Goal: Information Seeking & Learning: Learn about a topic

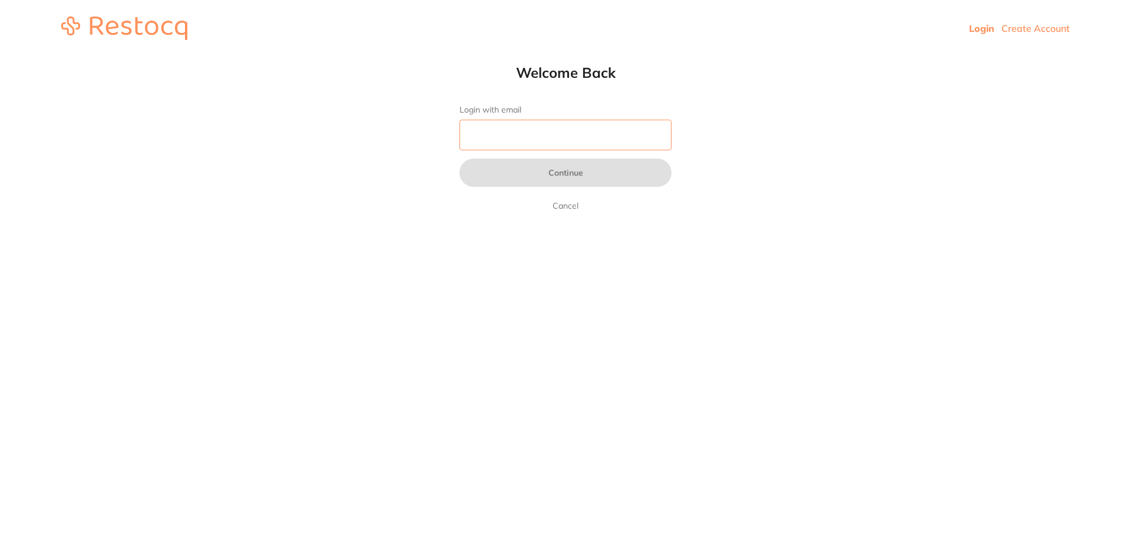
click at [523, 133] on input "Login with email" at bounding box center [565, 135] width 212 height 31
click at [530, 138] on input "Login with email" at bounding box center [565, 135] width 212 height 31
click at [527, 144] on input "Login with email" at bounding box center [565, 135] width 212 height 31
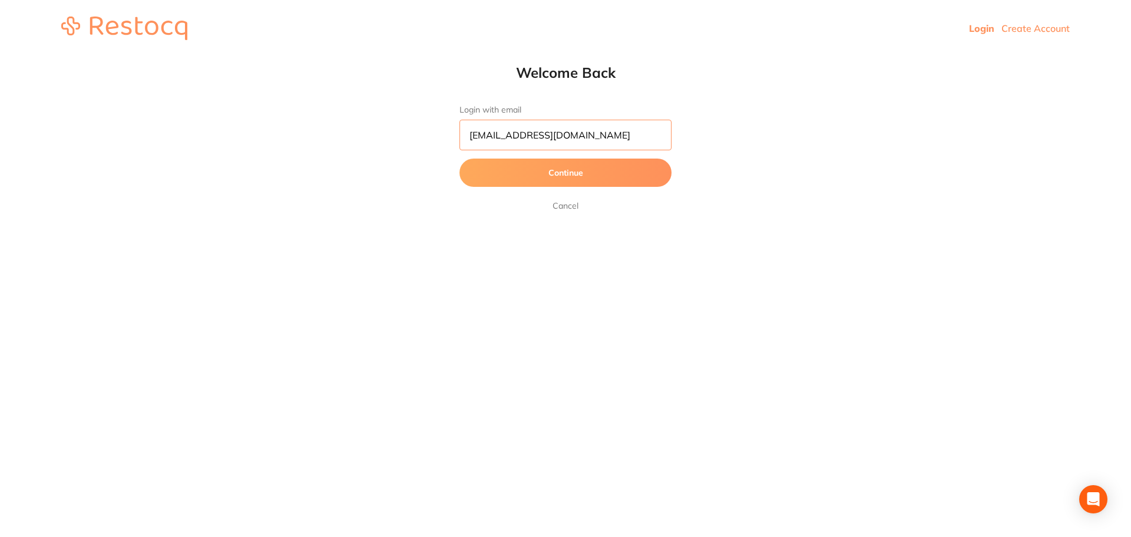
type input "reception@epsomdental.com.au"
click at [564, 168] on button "Continue" at bounding box center [565, 172] width 212 height 28
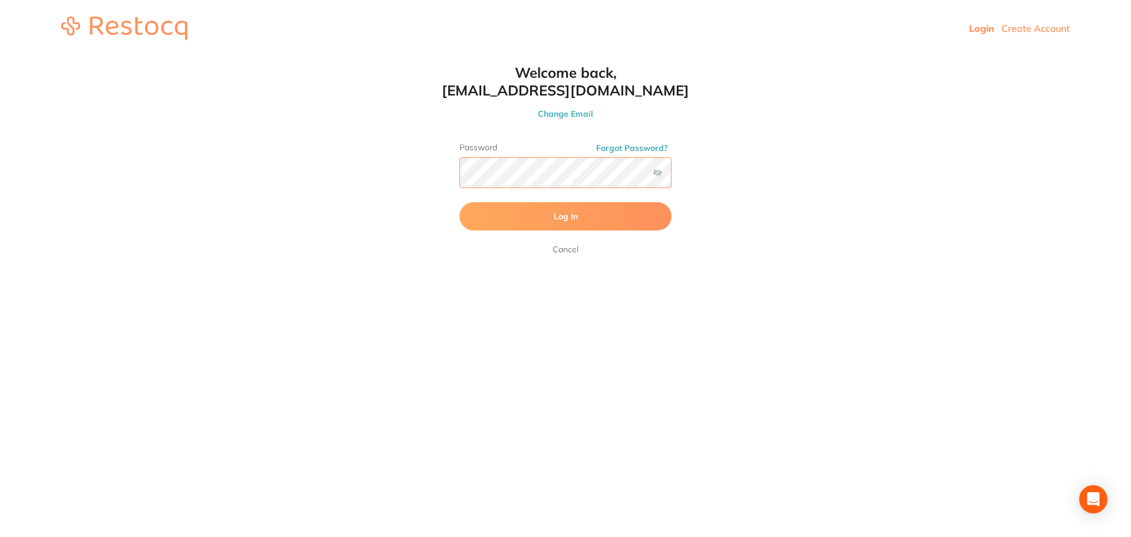
click at [459, 202] on button "Log In" at bounding box center [565, 216] width 212 height 28
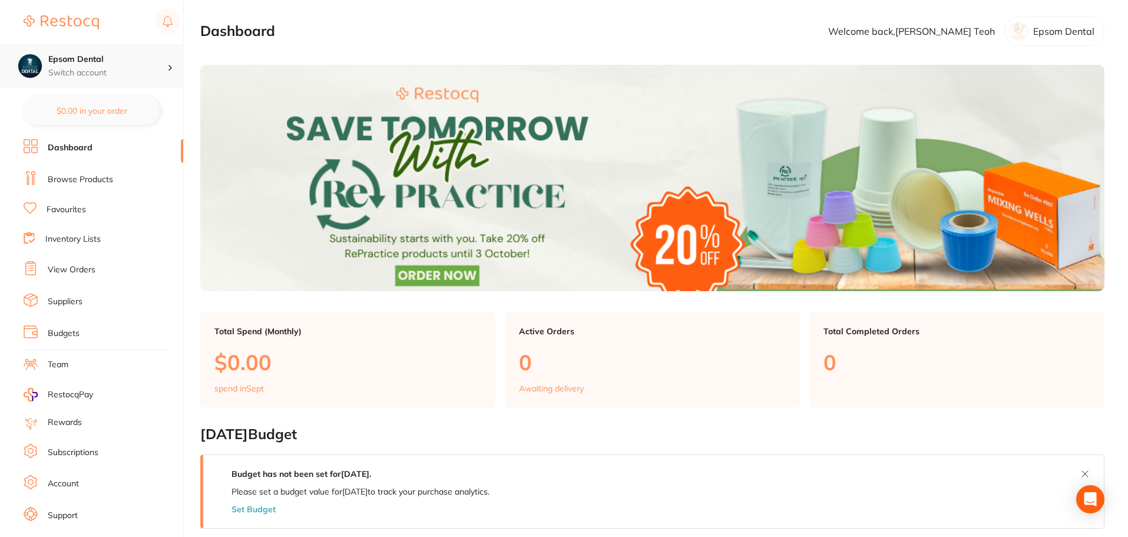
click at [81, 69] on p "Switch account" at bounding box center [107, 73] width 119 height 12
click at [170, 68] on icon at bounding box center [170, 68] width 6 height 4
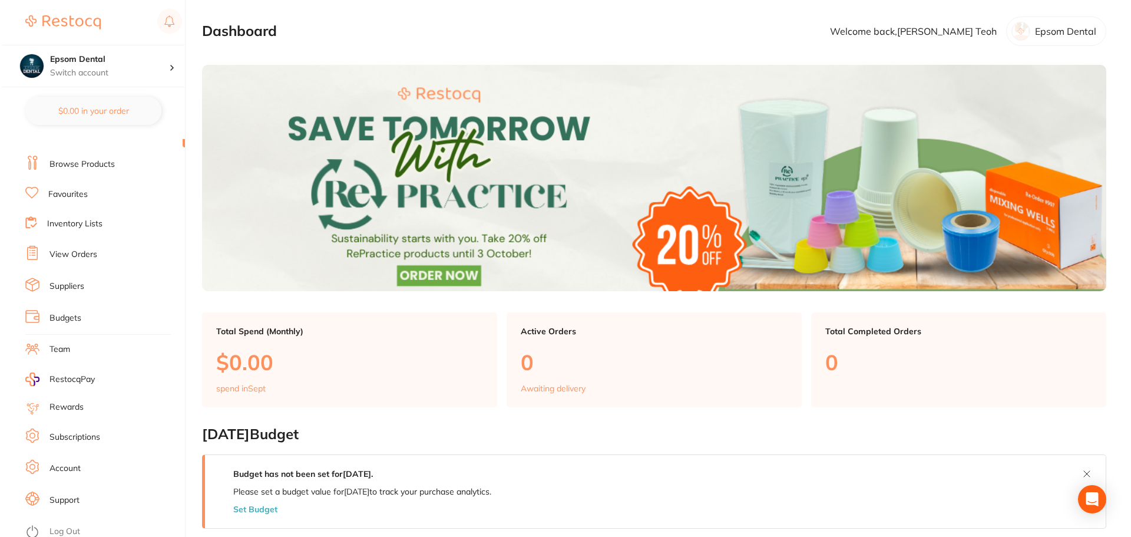
scroll to position [20, 0]
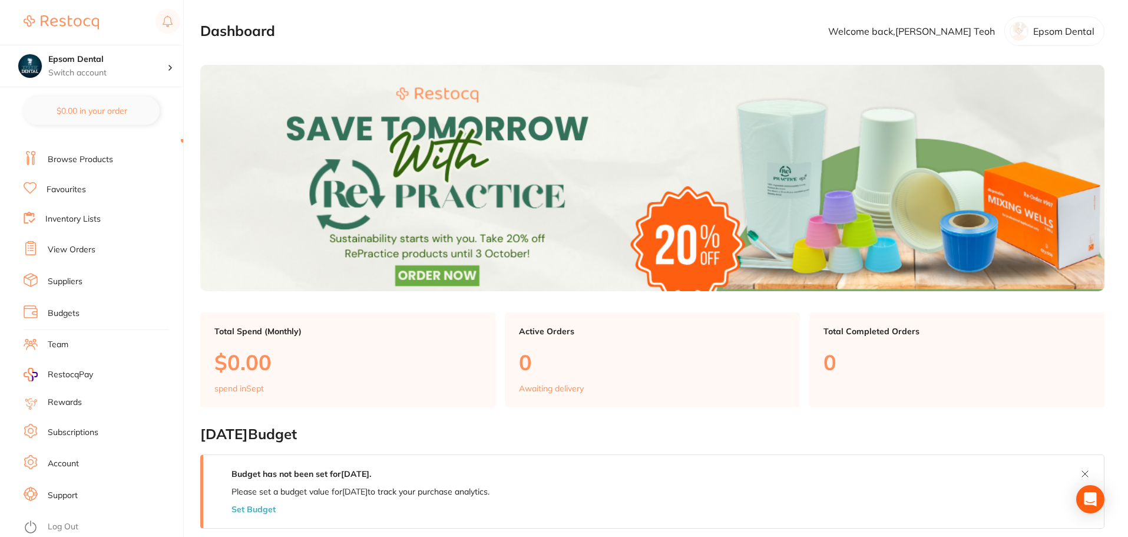
click at [63, 524] on link "Log Out" at bounding box center [63, 527] width 31 height 12
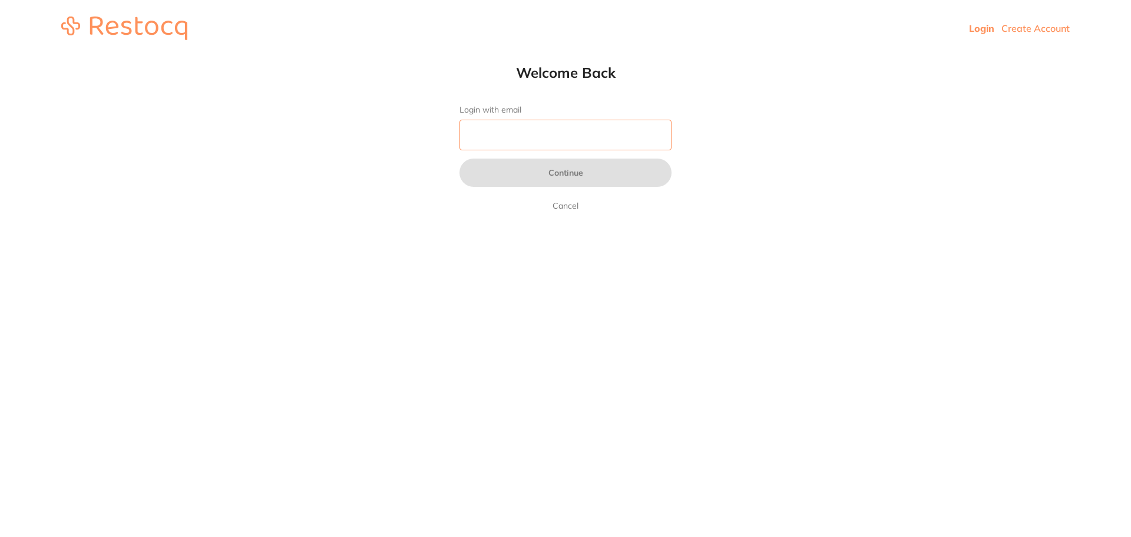
click at [525, 144] on input "Login with email" at bounding box center [565, 135] width 212 height 31
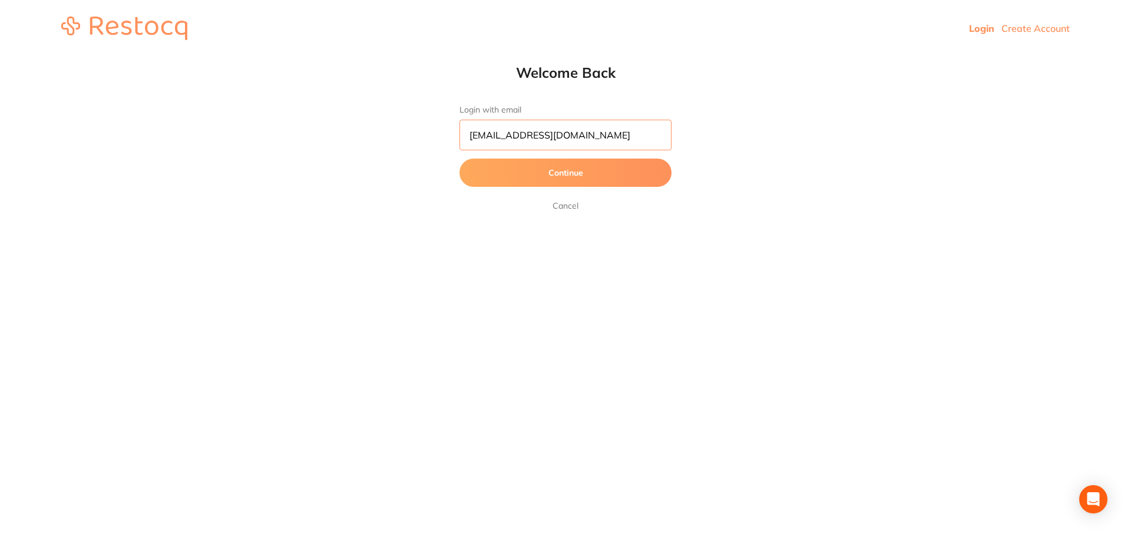
type input "reception@smilewithme.com.au"
click at [549, 173] on button "Continue" at bounding box center [565, 172] width 212 height 28
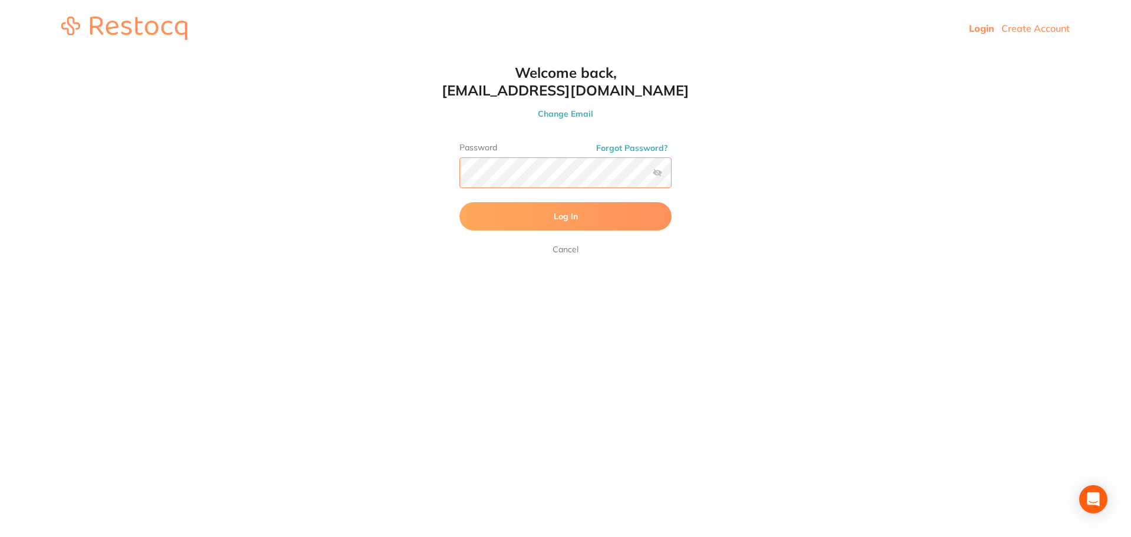
click at [459, 202] on button "Log In" at bounding box center [565, 216] width 212 height 28
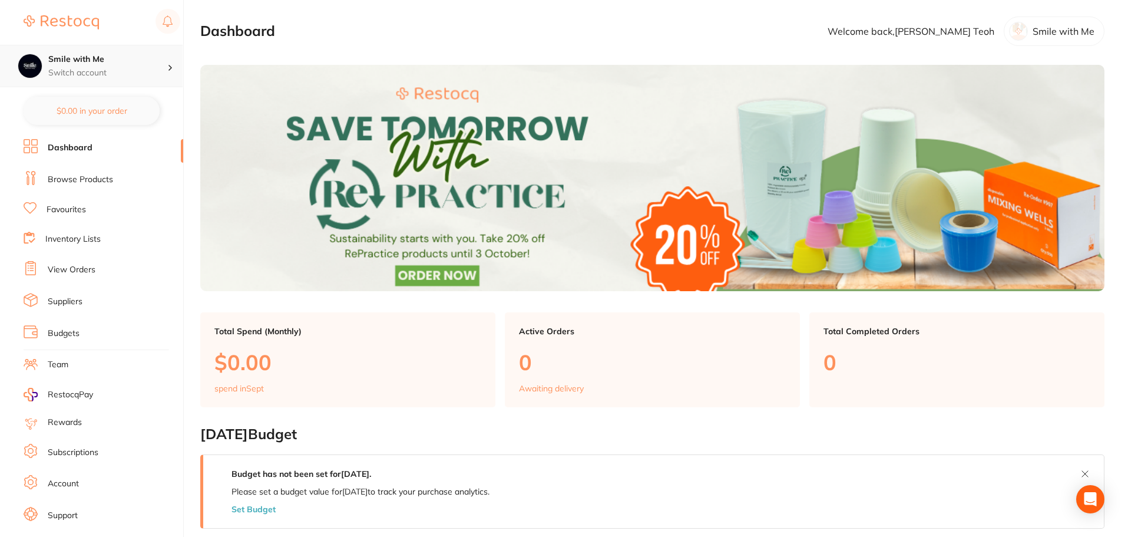
click at [85, 72] on p "Switch account" at bounding box center [107, 73] width 119 height 12
click at [87, 70] on p "Switch account" at bounding box center [107, 73] width 119 height 12
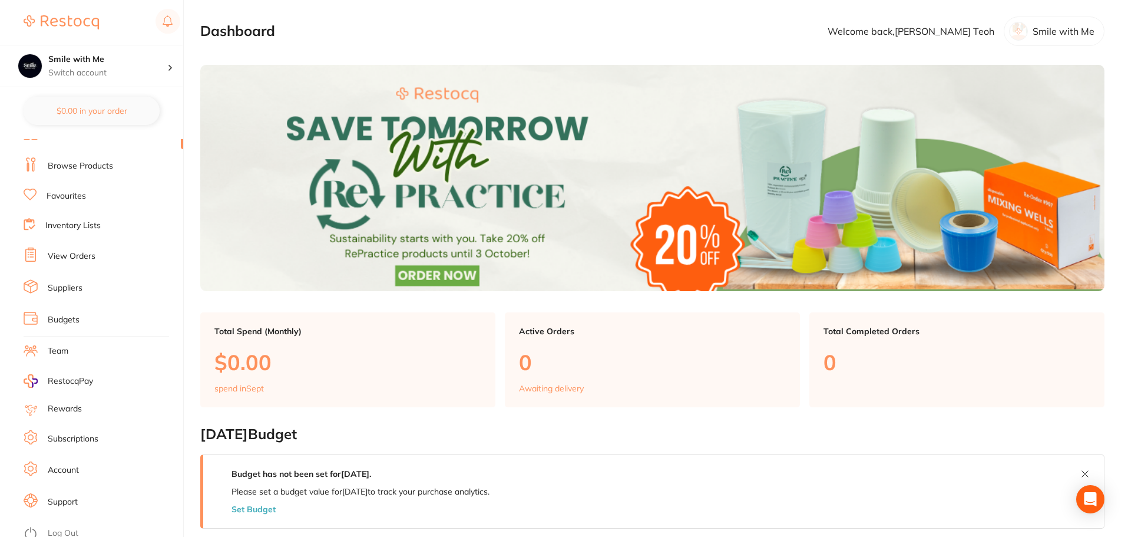
scroll to position [20, 0]
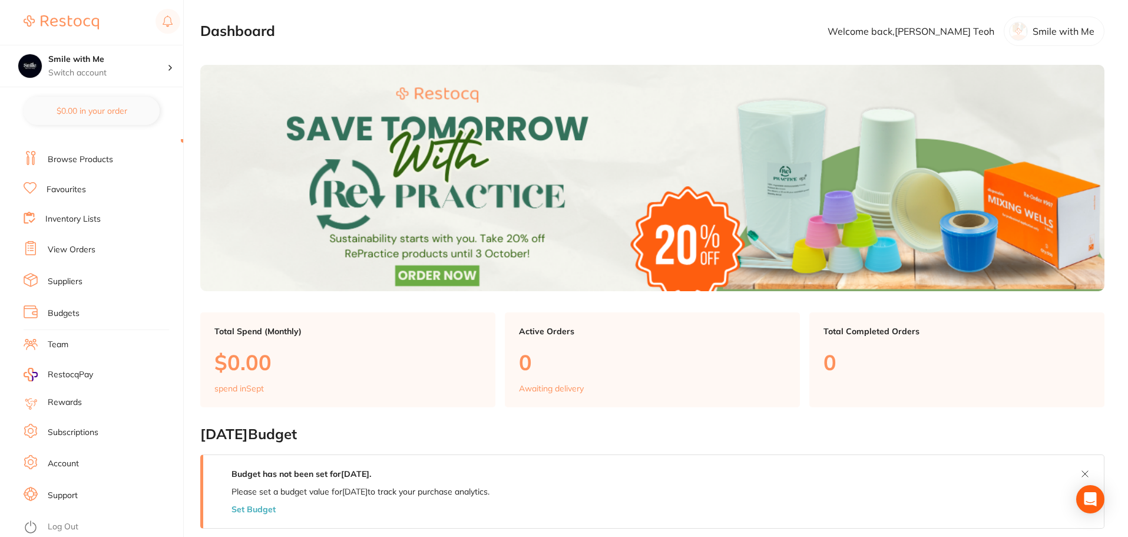
click at [78, 437] on link "Subscriptions" at bounding box center [73, 432] width 51 height 12
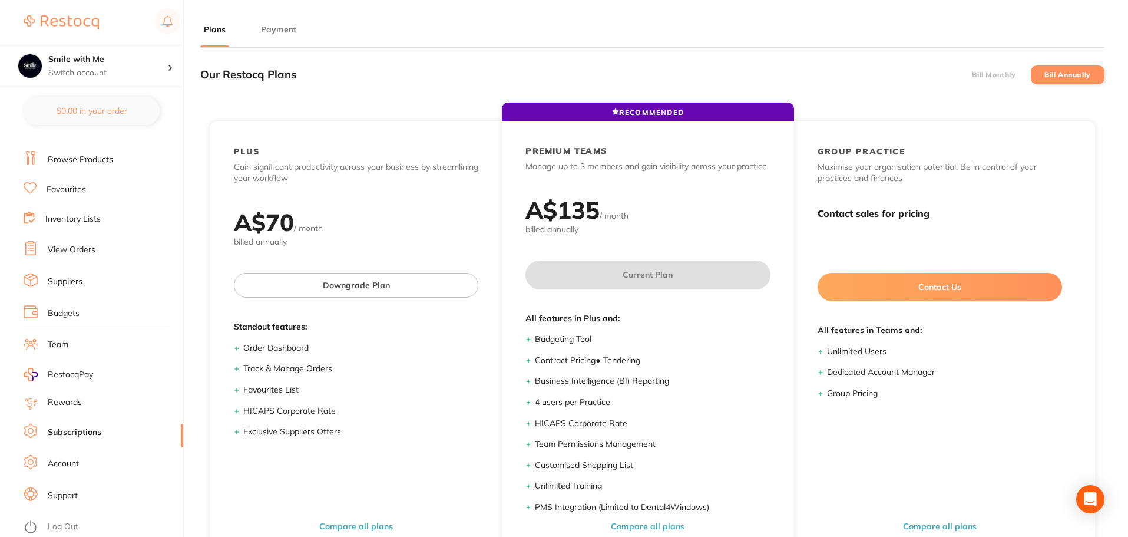
click at [1061, 81] on li "Bill Annually" at bounding box center [1068, 74] width 74 height 19
click at [1061, 74] on label "Bill Annually" at bounding box center [1067, 75] width 47 height 8
click at [1044, 75] on input "Bill Annually" at bounding box center [1044, 75] width 0 height 0
click at [1051, 72] on label "Bill Annually" at bounding box center [1067, 75] width 47 height 8
click at [1044, 75] on input "Bill Annually" at bounding box center [1044, 75] width 0 height 0
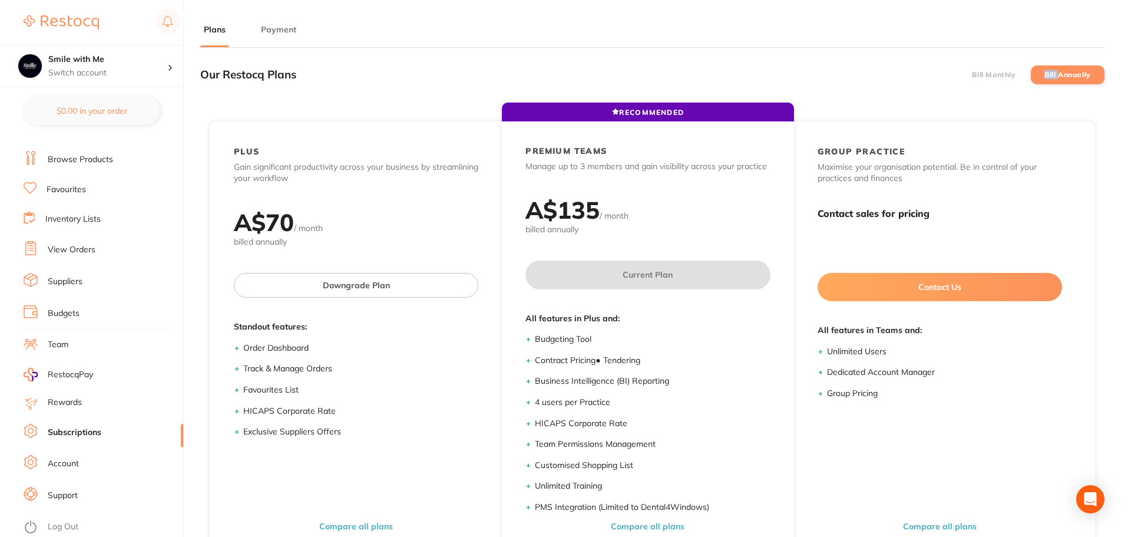
click at [1051, 72] on label "Bill Annually" at bounding box center [1067, 75] width 47 height 8
click at [1044, 75] on input "Bill Annually" at bounding box center [1044, 75] width 0 height 0
click at [1051, 72] on label "Bill Annually" at bounding box center [1067, 75] width 47 height 8
click at [1044, 75] on input "Bill Annually" at bounding box center [1044, 75] width 0 height 0
click at [275, 34] on button "Payment" at bounding box center [278, 29] width 42 height 11
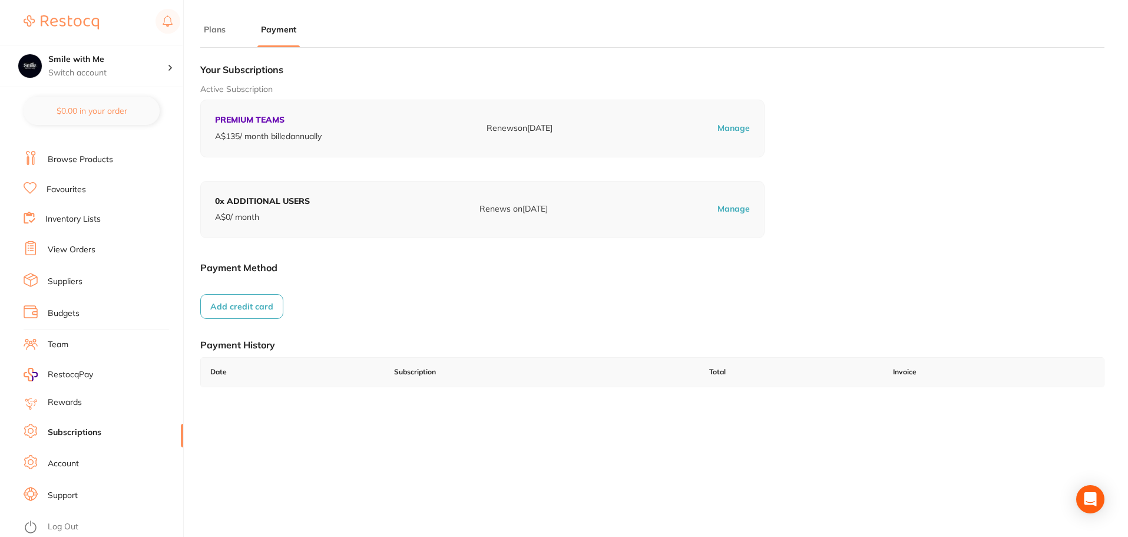
click at [254, 307] on button "Add credit card" at bounding box center [241, 306] width 83 height 25
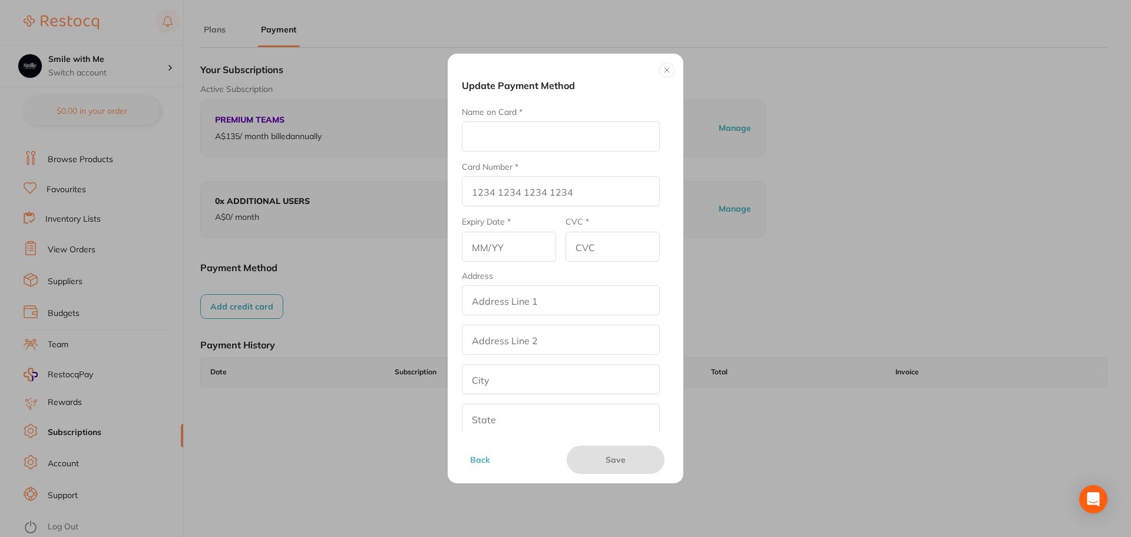
click at [519, 133] on input "Name on Card *" at bounding box center [561, 136] width 198 height 30
type input "Ken Hun Loon Teoh"
type input "3760 1287 8811 026"
type input "02/30"
click at [589, 252] on input "CVC *" at bounding box center [612, 246] width 94 height 30
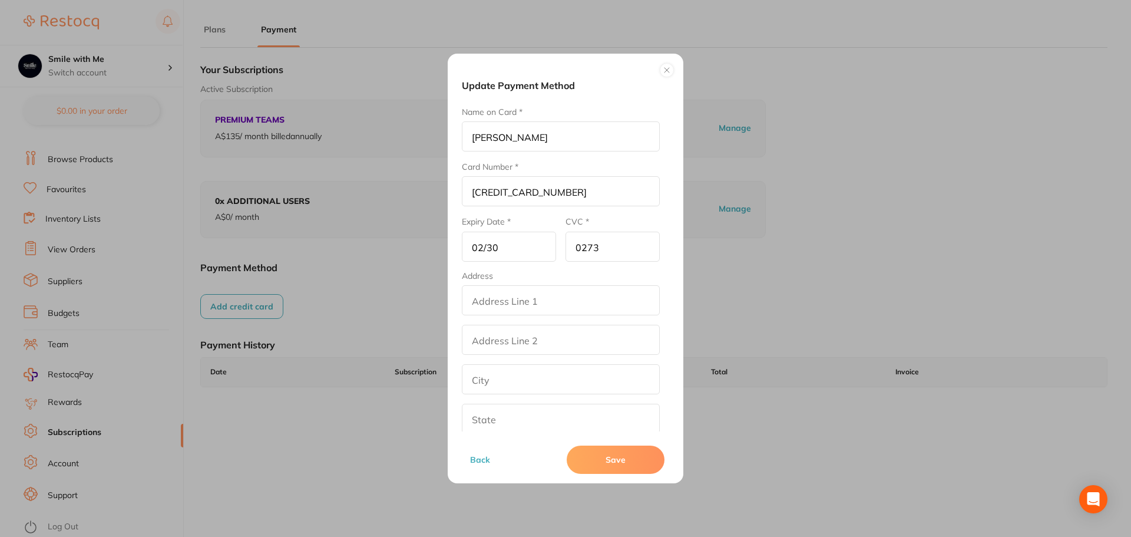
type input "0273"
drag, startPoint x: 565, startPoint y: 138, endPoint x: 286, endPoint y: 147, distance: 278.7
click at [286, 147] on div "Update Payment Method Name on Card * Ken Hun Loon Teoh Card Number * 3760 1287 …" at bounding box center [565, 268] width 1131 height 537
type input "Gin"
click at [595, 460] on button "Save" at bounding box center [616, 459] width 98 height 28
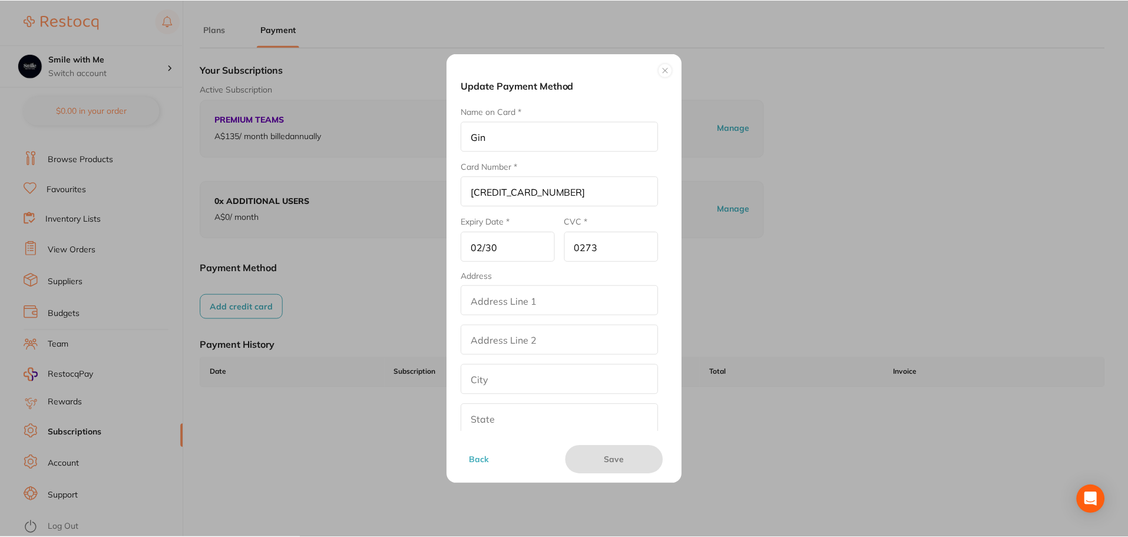
scroll to position [1, 0]
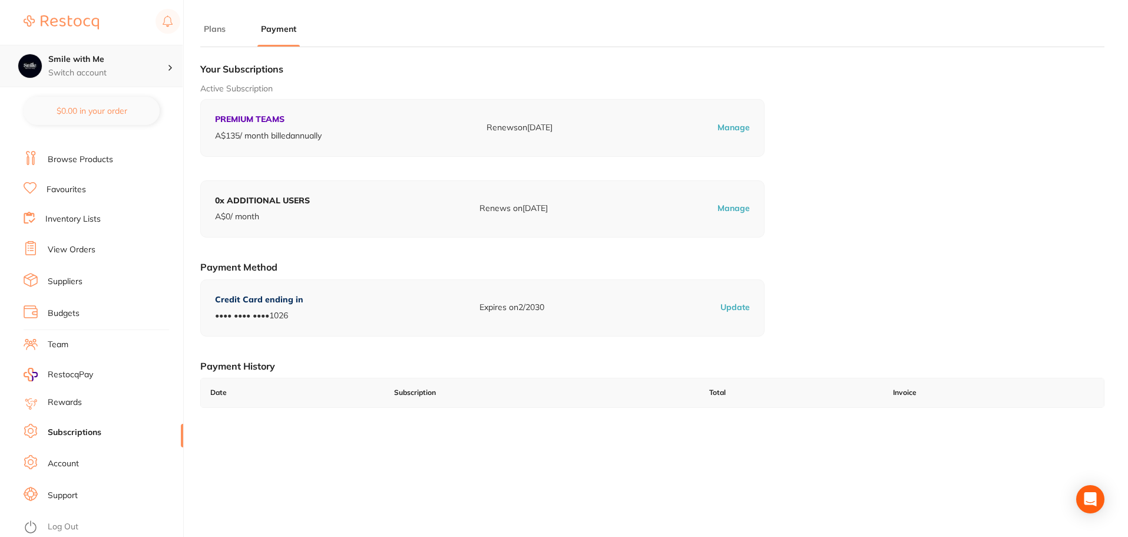
click at [104, 71] on p "Switch account" at bounding box center [107, 73] width 119 height 12
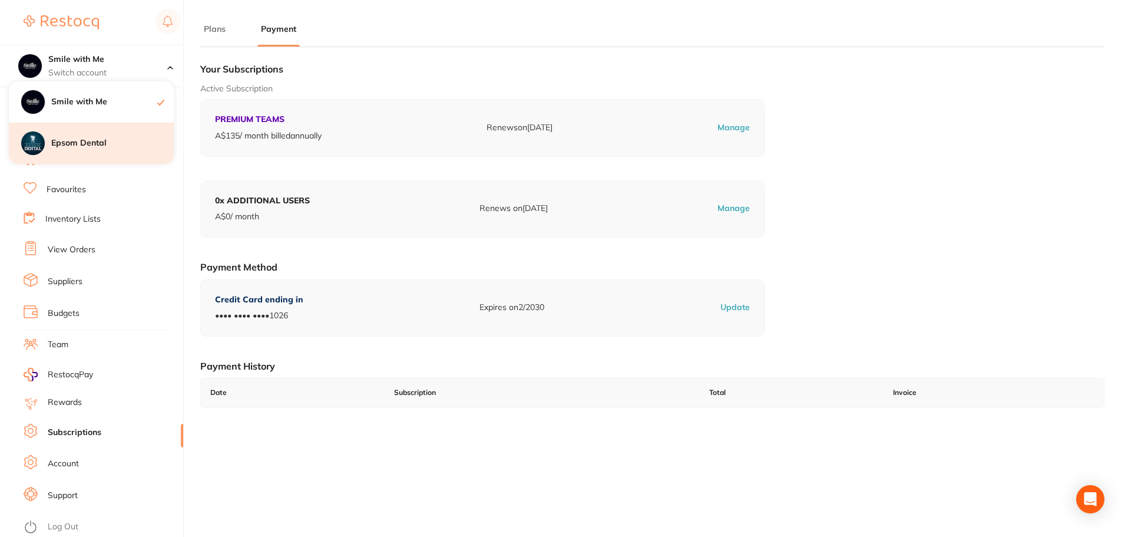
click at [87, 144] on h4 "Epsom Dental" at bounding box center [112, 143] width 123 height 12
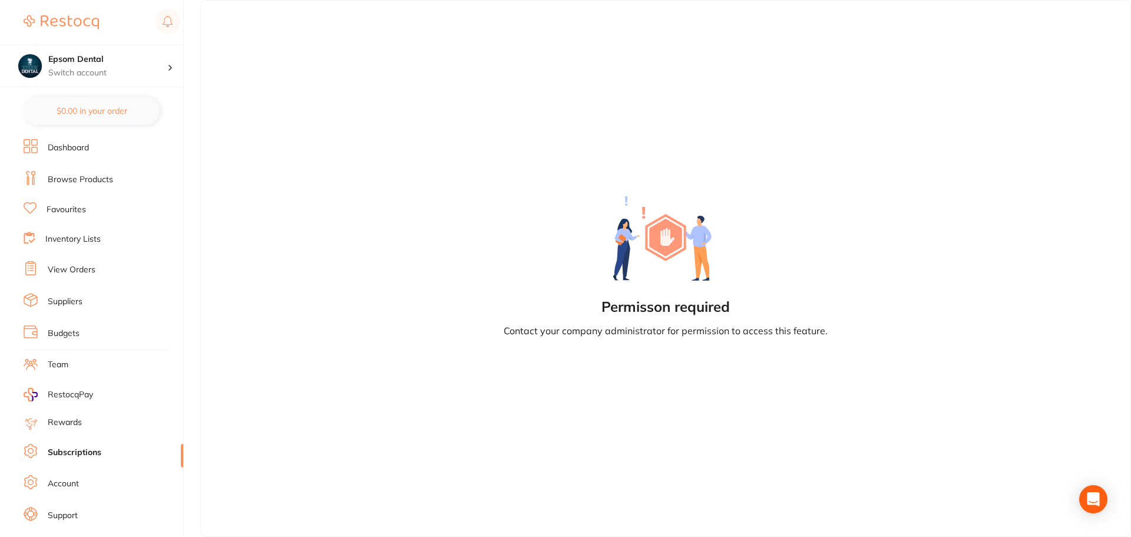
scroll to position [20, 0]
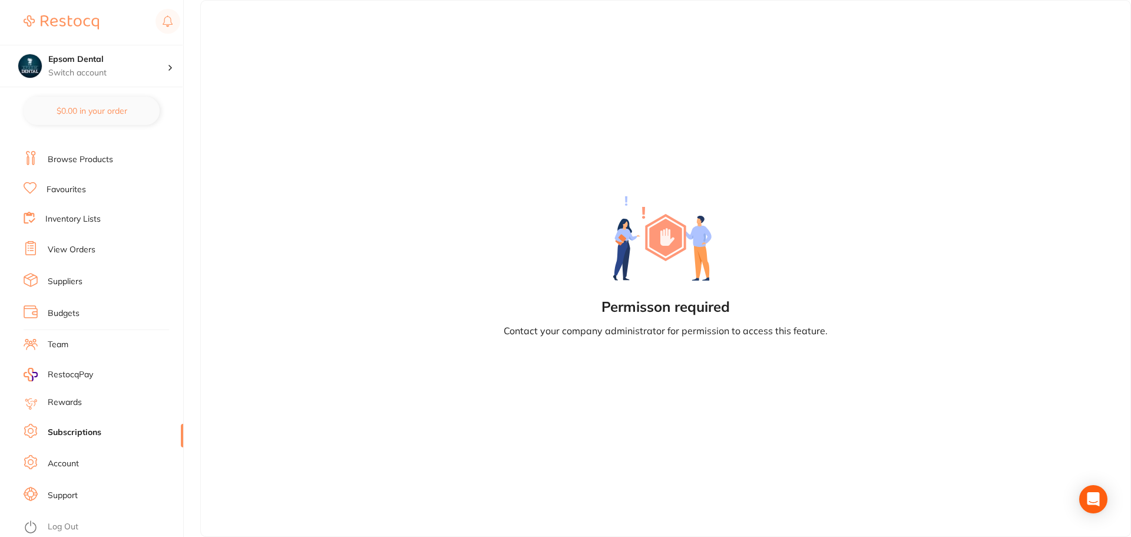
click at [779, 452] on div "Permisson required Contact your company administrator for permission to access …" at bounding box center [665, 268] width 931 height 537
click at [1093, 502] on icon "Open Intercom Messenger" at bounding box center [1093, 498] width 15 height 15
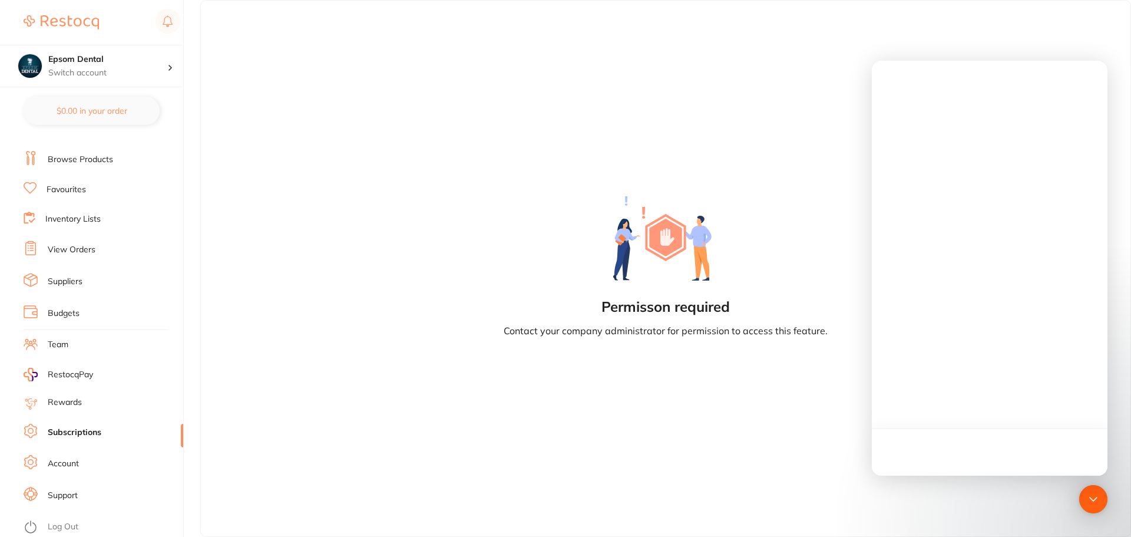
scroll to position [0, 0]
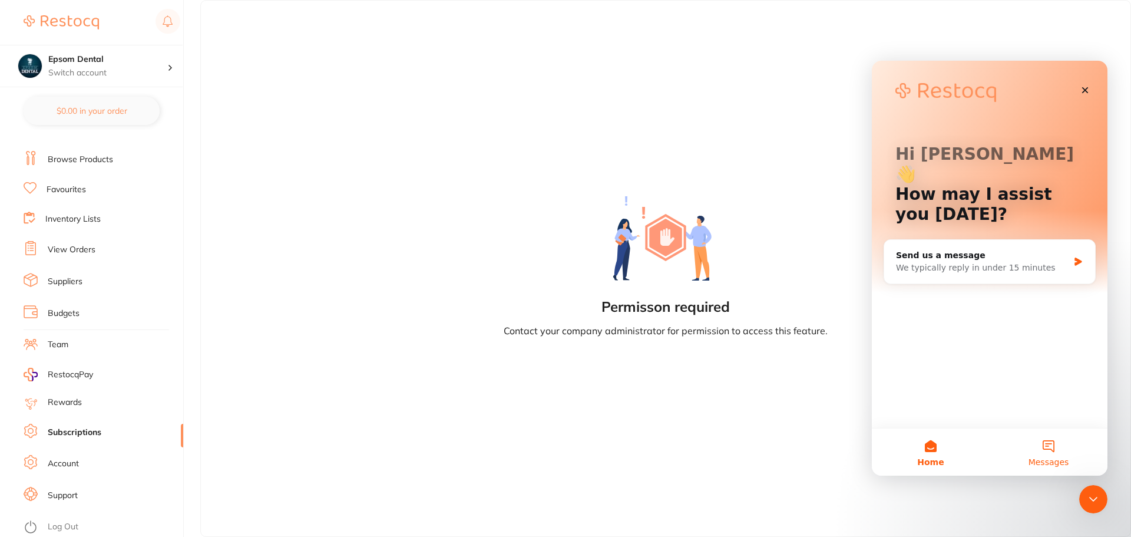
click at [1047, 452] on button "Messages" at bounding box center [1049, 451] width 118 height 47
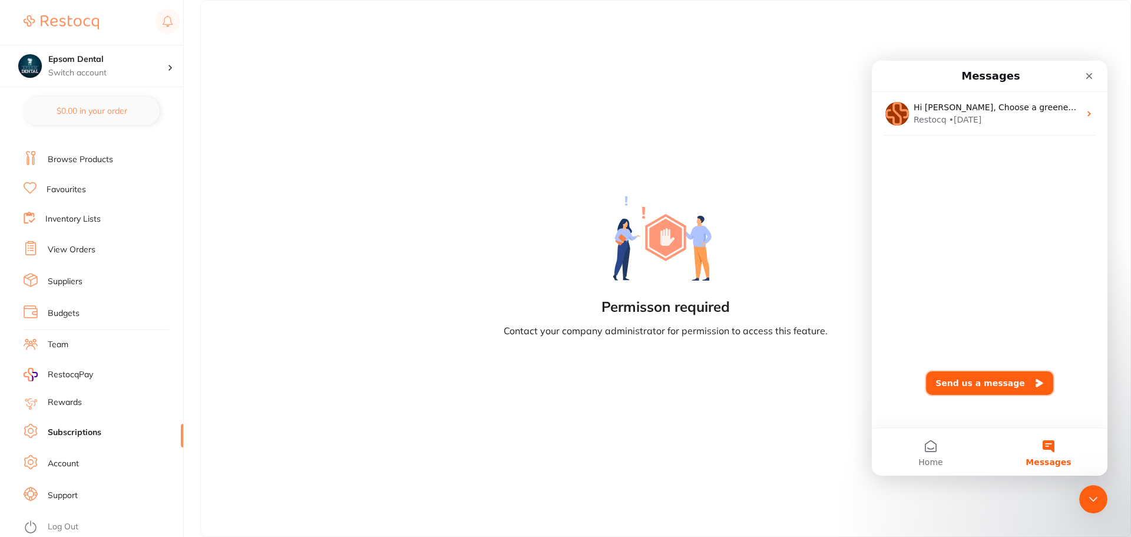
click at [977, 388] on button "Send us a message" at bounding box center [989, 383] width 127 height 24
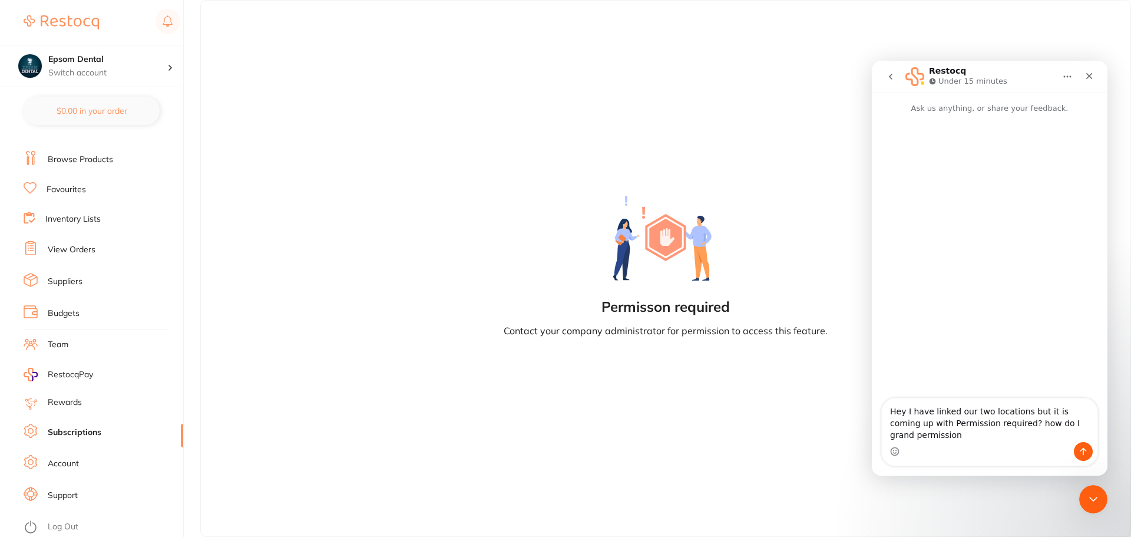
type textarea "Hey I have linked our two locations but it is coming up with Permission require…"
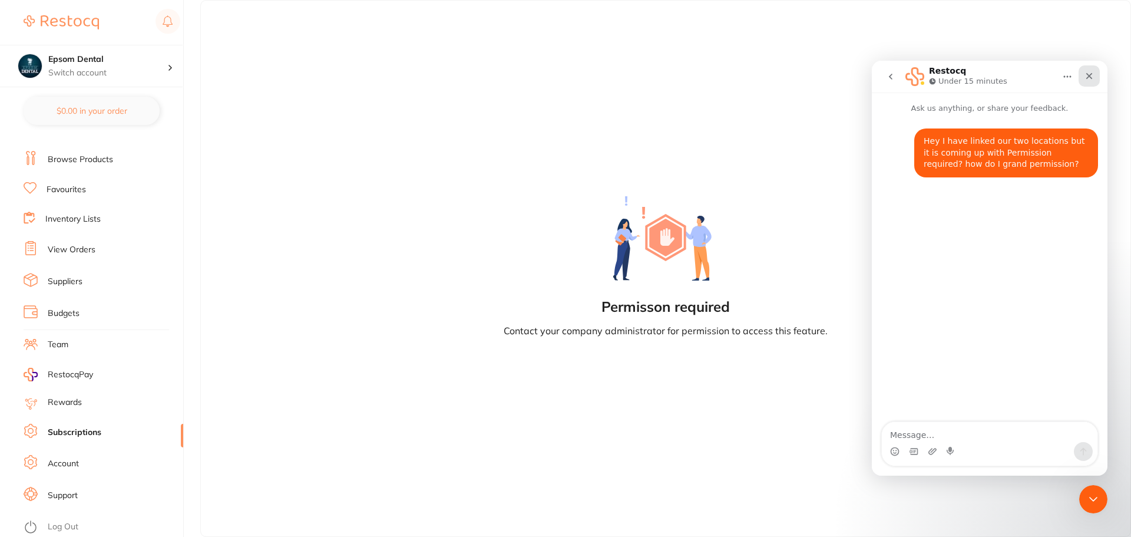
click at [1086, 80] on icon "Close" at bounding box center [1088, 75] width 9 height 9
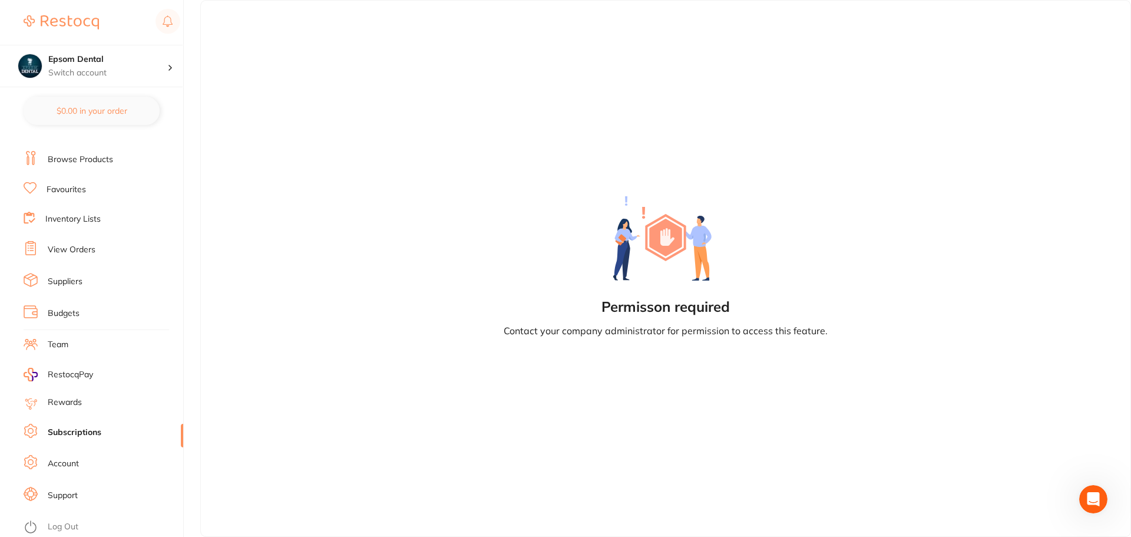
click at [64, 436] on link "Subscriptions" at bounding box center [75, 432] width 54 height 12
click at [123, 65] on h4 "Epsom Dental" at bounding box center [107, 60] width 119 height 12
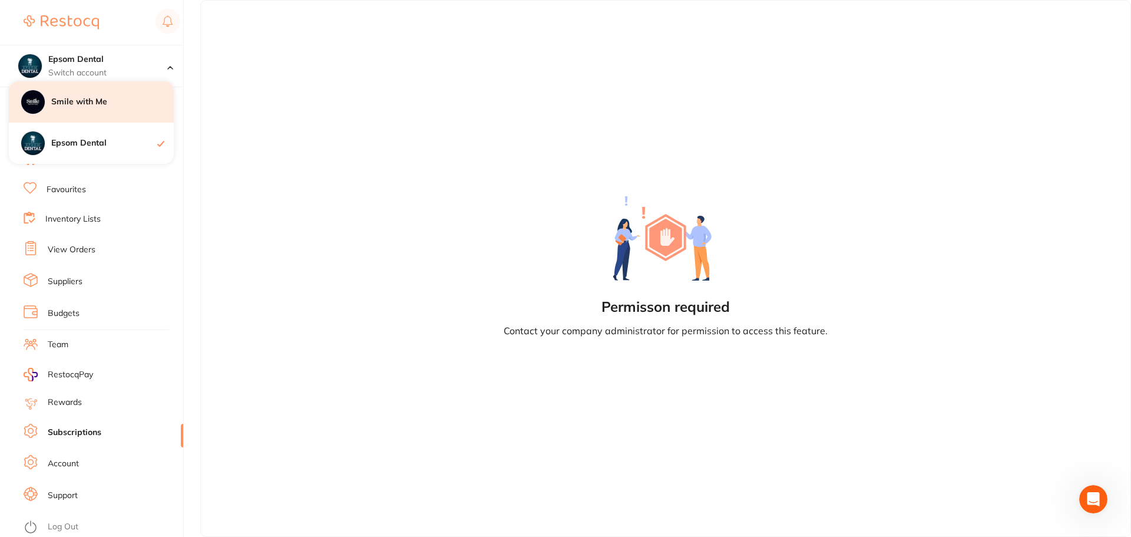
click at [90, 113] on div "Smile with Me" at bounding box center [91, 101] width 165 height 41
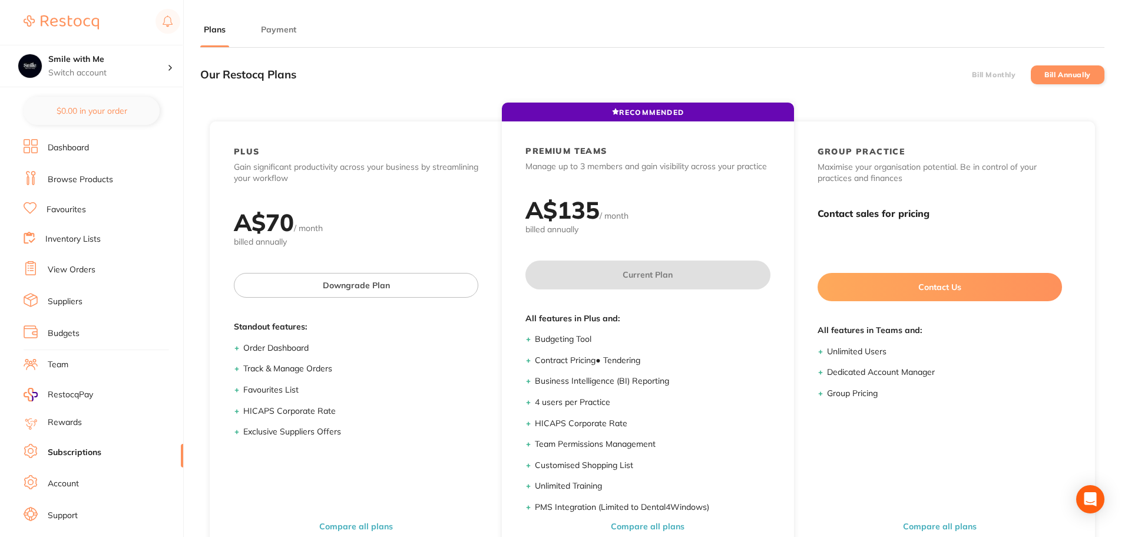
click at [70, 145] on link "Dashboard" at bounding box center [68, 148] width 41 height 12
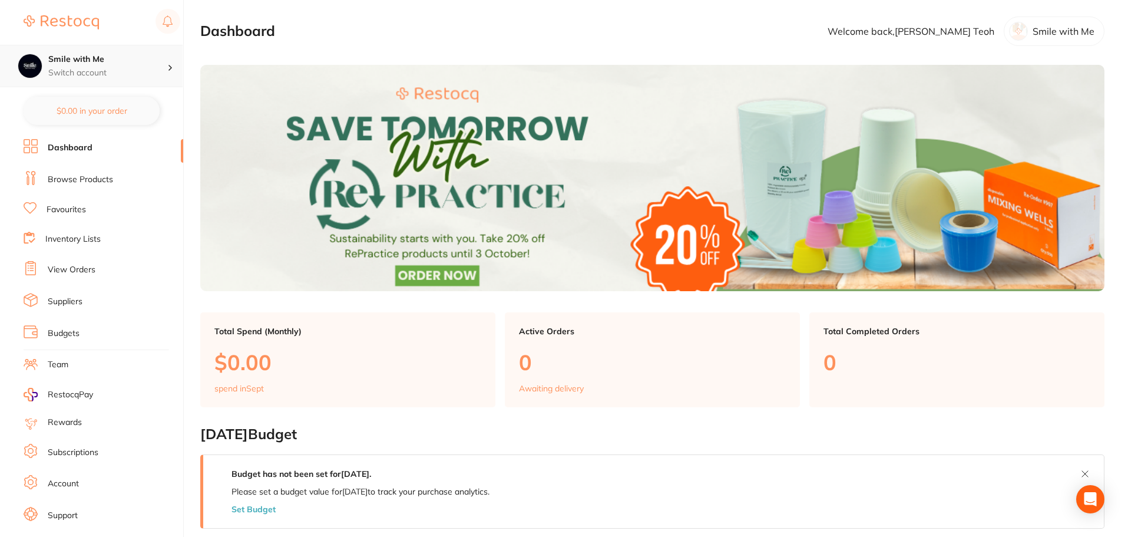
click at [92, 73] on p "Switch account" at bounding box center [107, 73] width 119 height 12
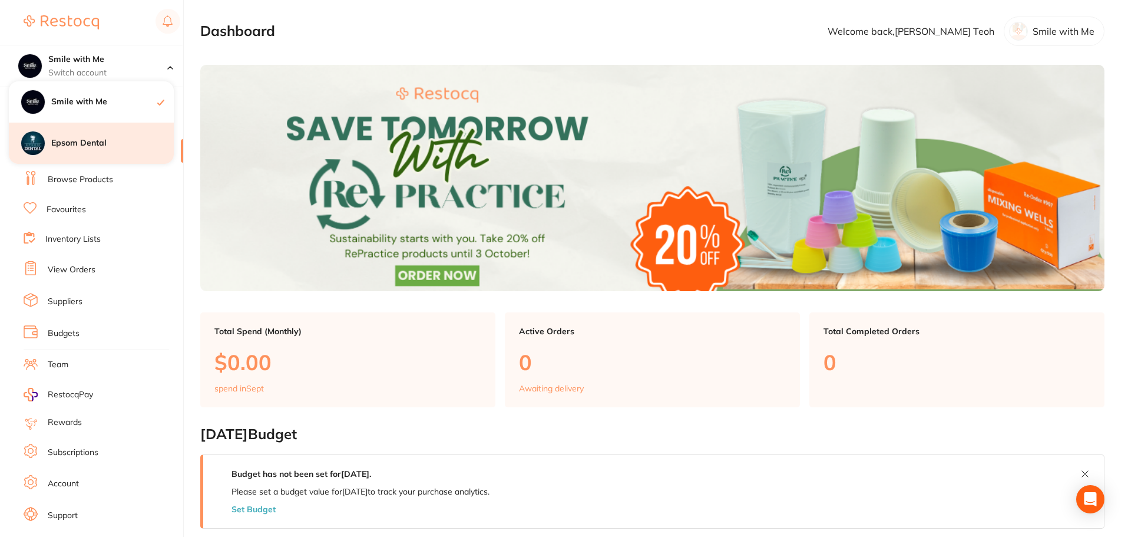
click at [101, 142] on h4 "Epsom Dental" at bounding box center [112, 143] width 123 height 12
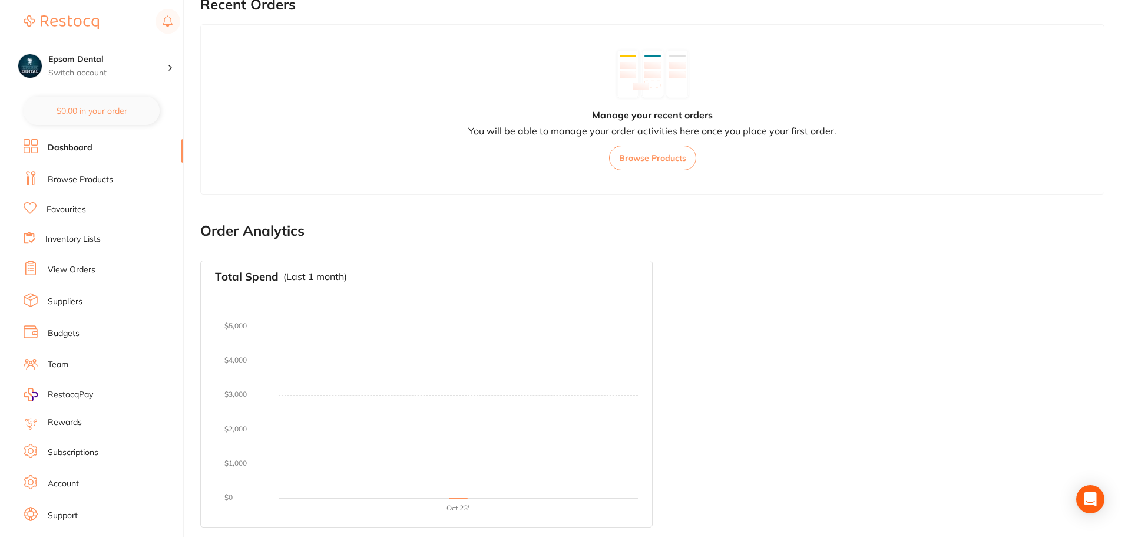
scroll to position [20, 0]
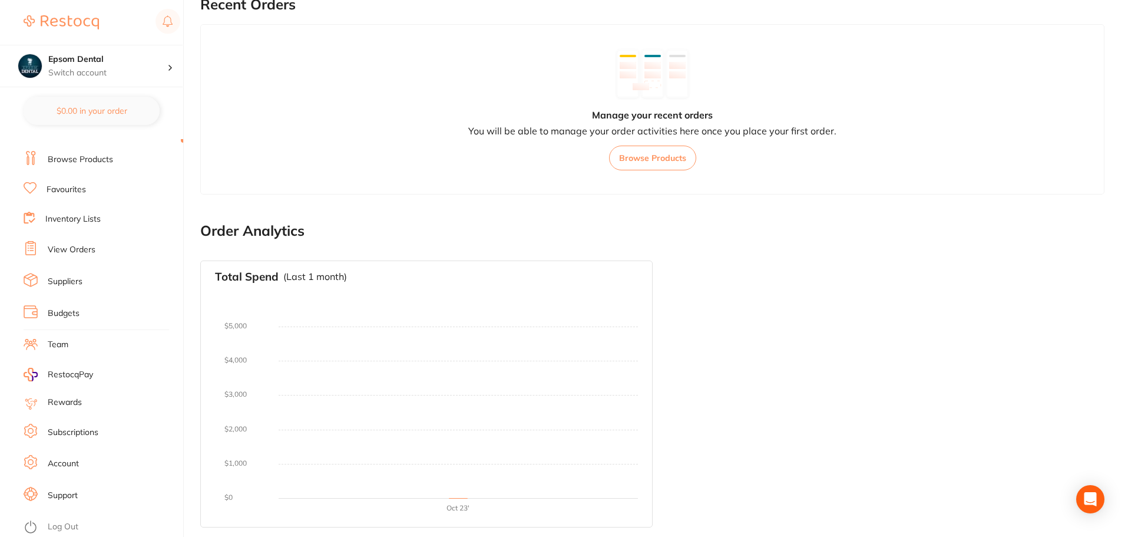
click at [80, 285] on link "Suppliers" at bounding box center [65, 282] width 35 height 12
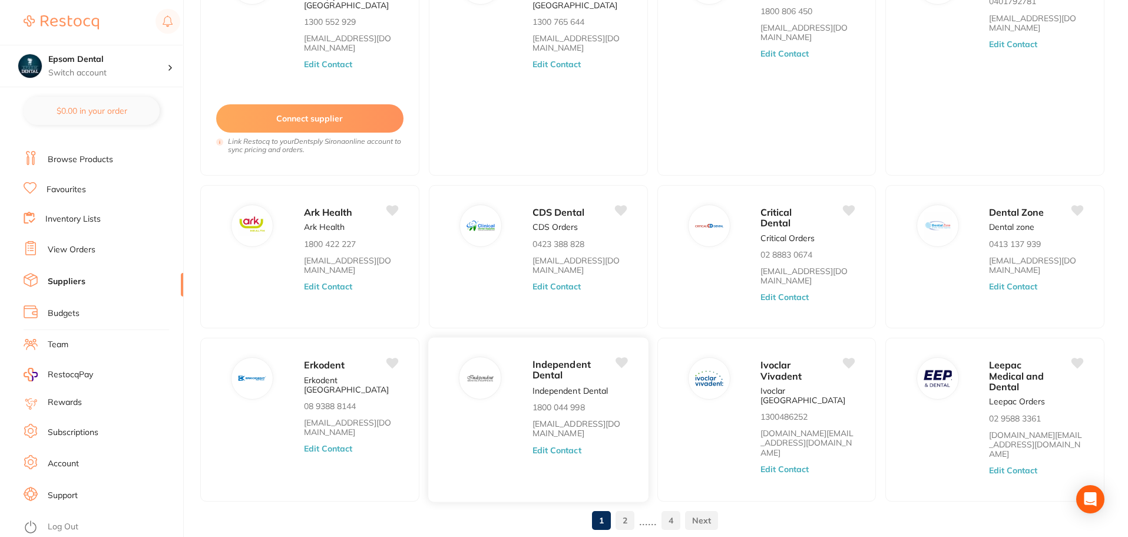
scroll to position [182, 0]
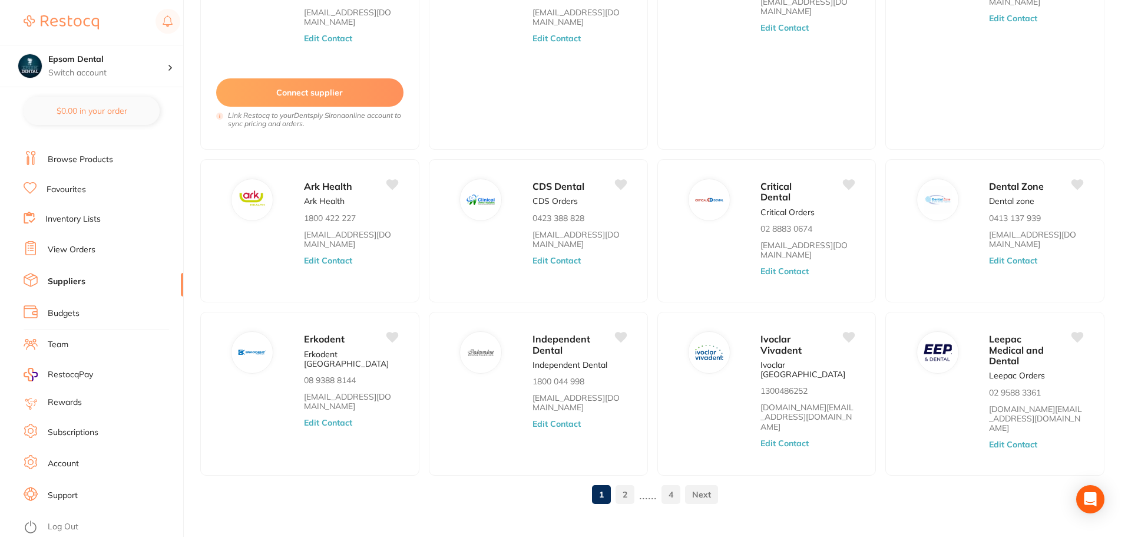
click at [625, 482] on link "2" at bounding box center [625, 494] width 19 height 24
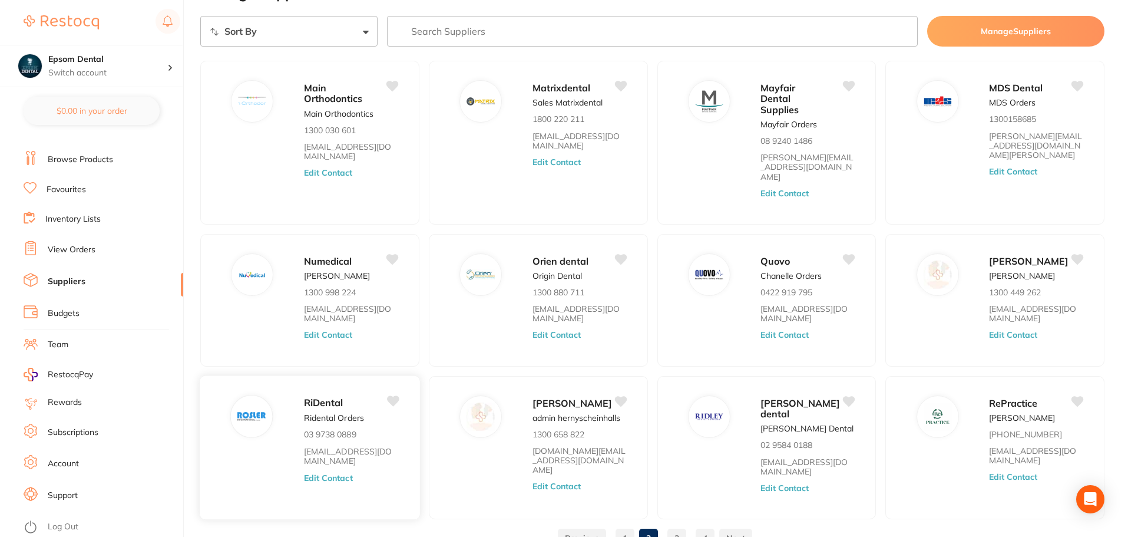
scroll to position [82, 0]
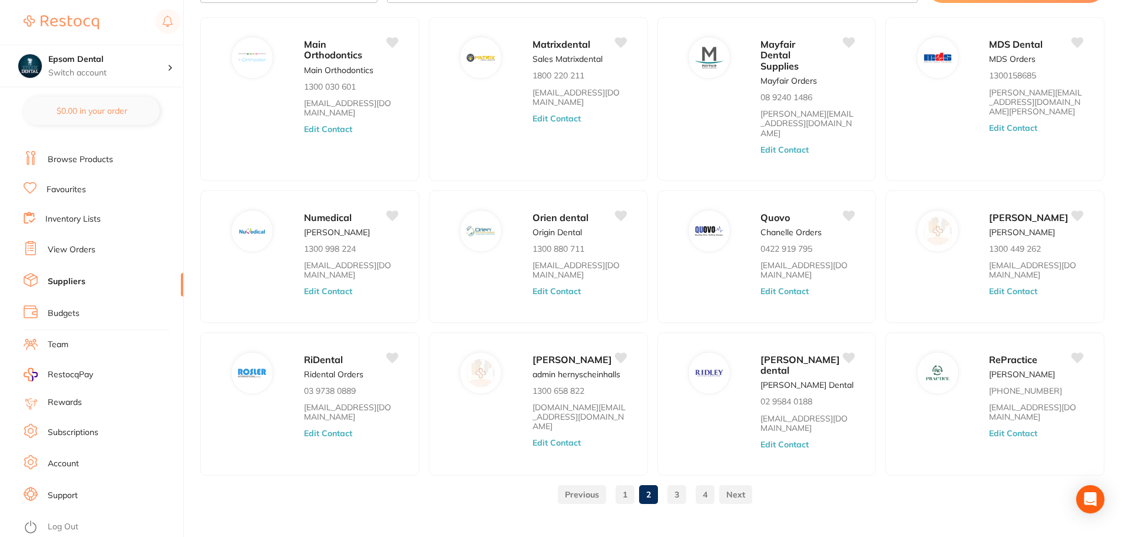
click at [676, 482] on link "3" at bounding box center [676, 494] width 19 height 24
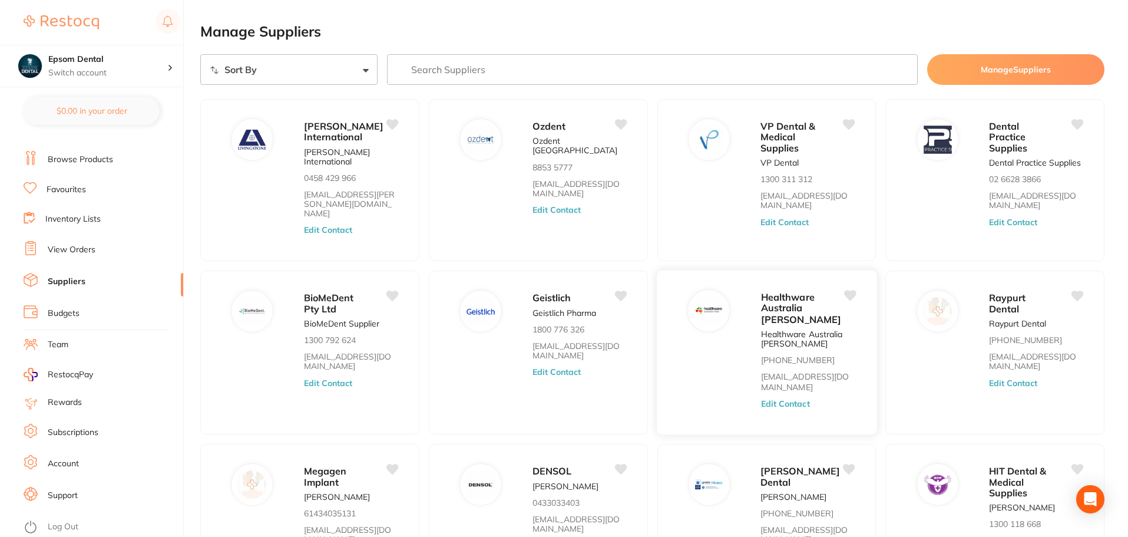
scroll to position [133, 0]
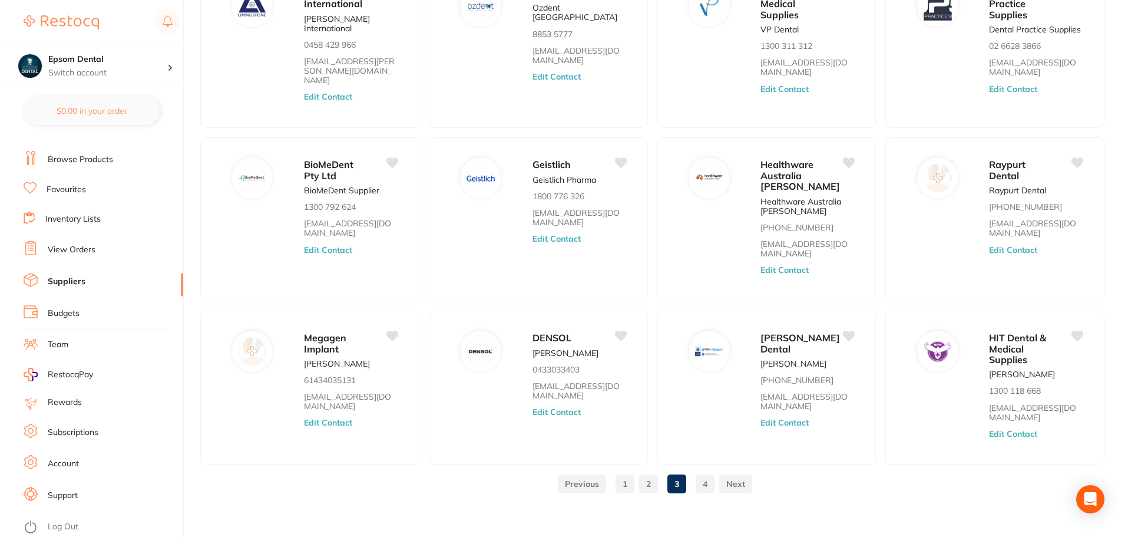
click at [706, 477] on link "4" at bounding box center [705, 484] width 19 height 24
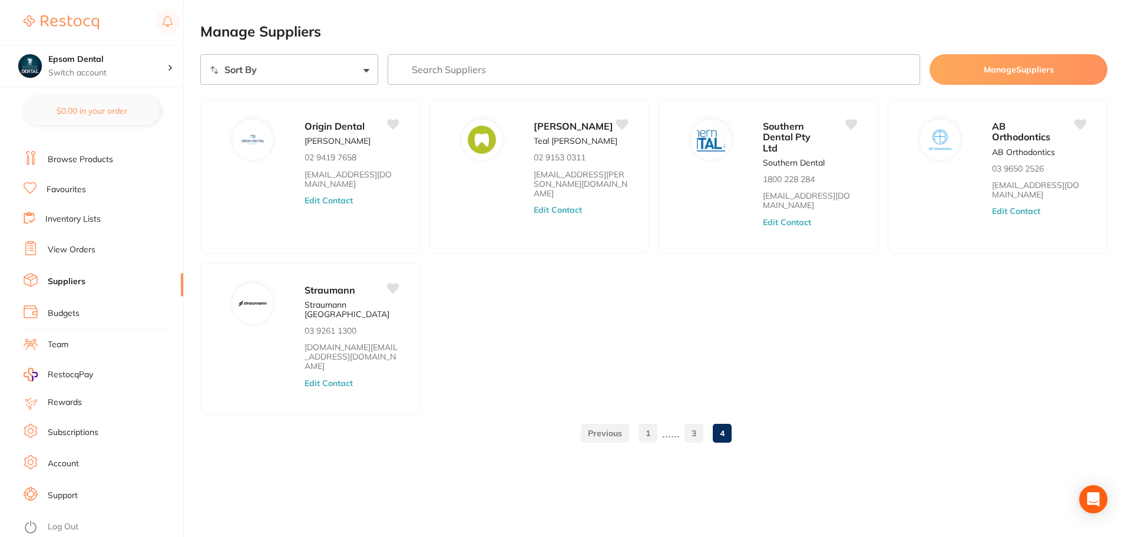
click at [692, 421] on link "3" at bounding box center [693, 433] width 19 height 24
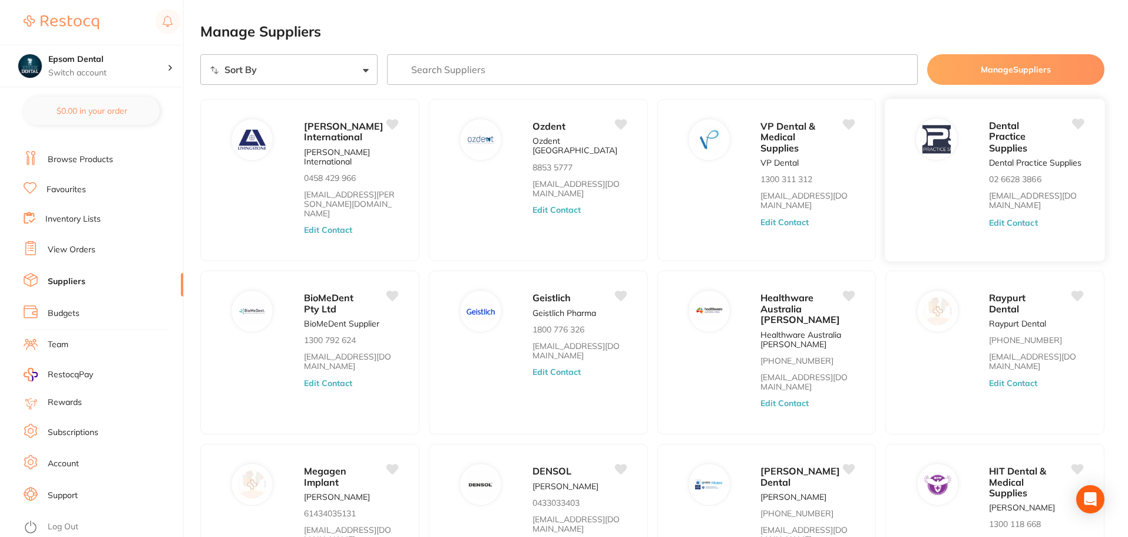
click at [989, 176] on p "02 6628 3866" at bounding box center [1015, 178] width 52 height 9
click at [1002, 226] on button "Edit Contact" at bounding box center [1013, 221] width 49 height 9
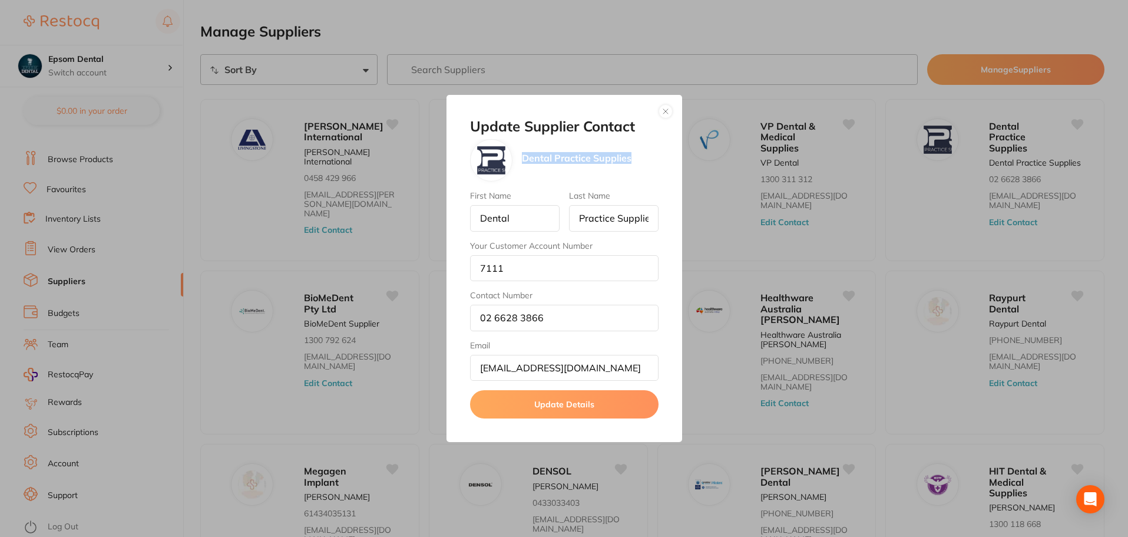
drag, startPoint x: 632, startPoint y: 159, endPoint x: 522, endPoint y: 166, distance: 109.7
click at [522, 166] on div "Dental Practice Supplies" at bounding box center [564, 160] width 188 height 42
copy p "Dental Practice Supplies"
click at [667, 117] on button "button" at bounding box center [666, 111] width 14 height 14
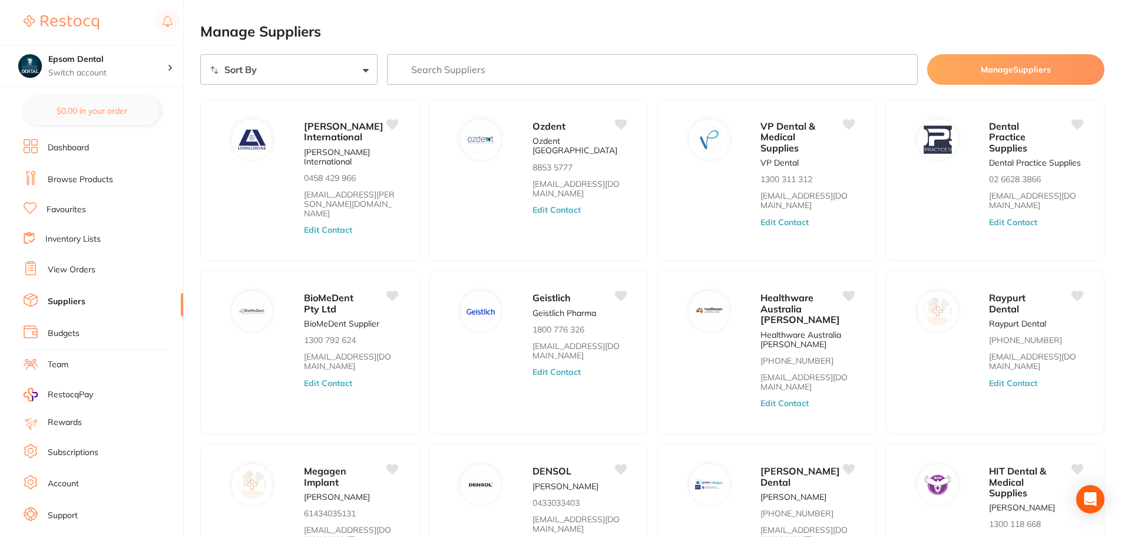
click at [1011, 65] on button "Manage Suppliers" at bounding box center [1015, 69] width 177 height 31
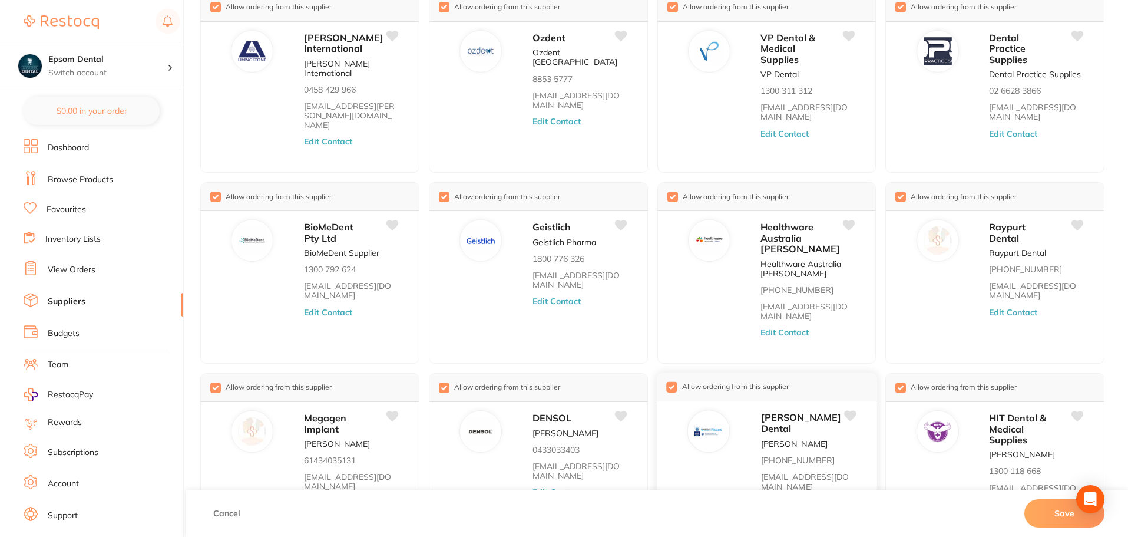
scroll to position [186, 0]
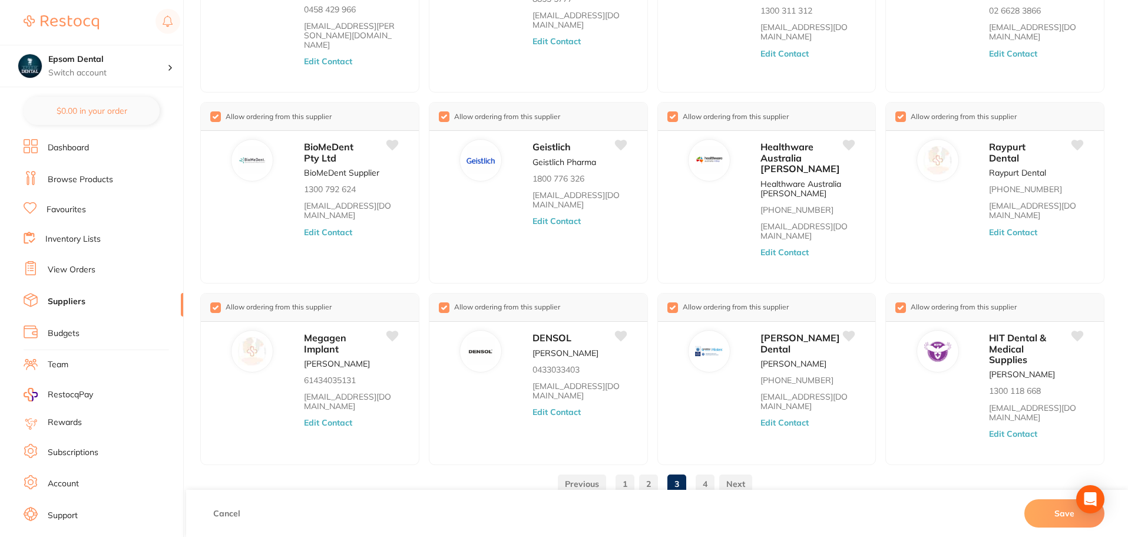
click at [227, 507] on button "Cancel" at bounding box center [227, 513] width 34 height 28
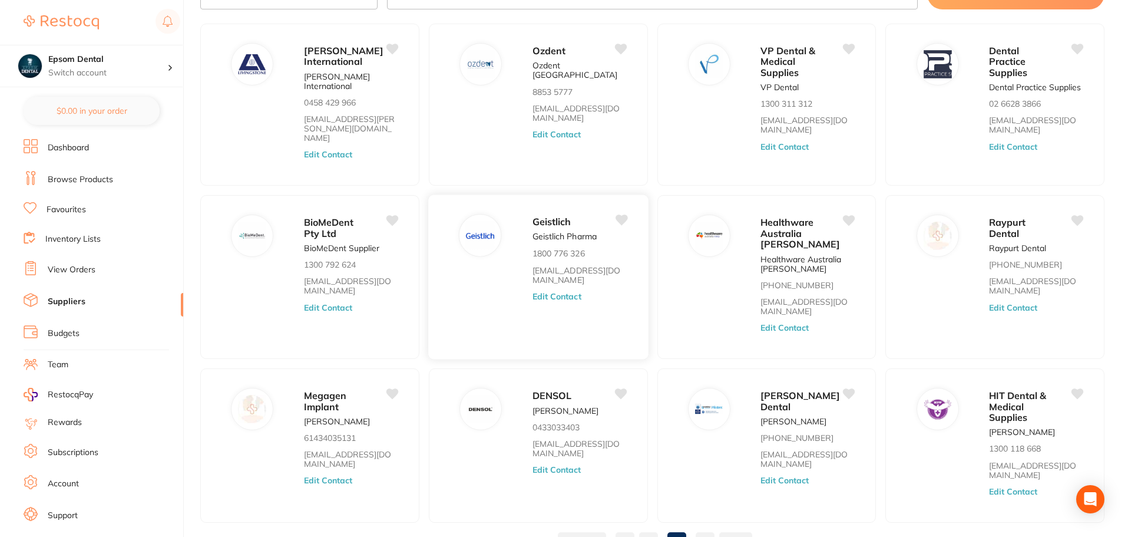
scroll to position [133, 0]
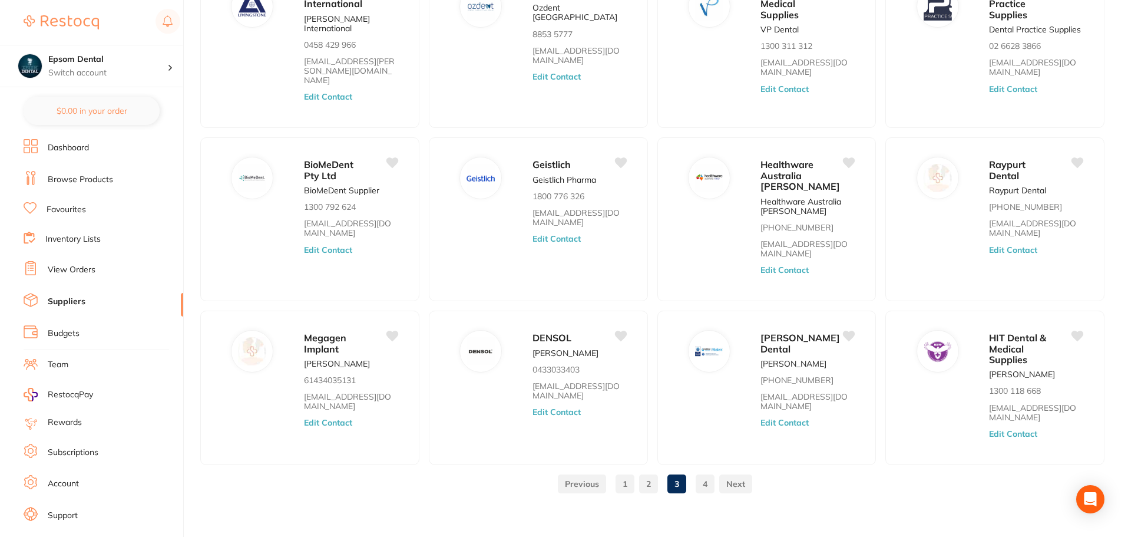
click at [582, 472] on link at bounding box center [582, 484] width 48 height 24
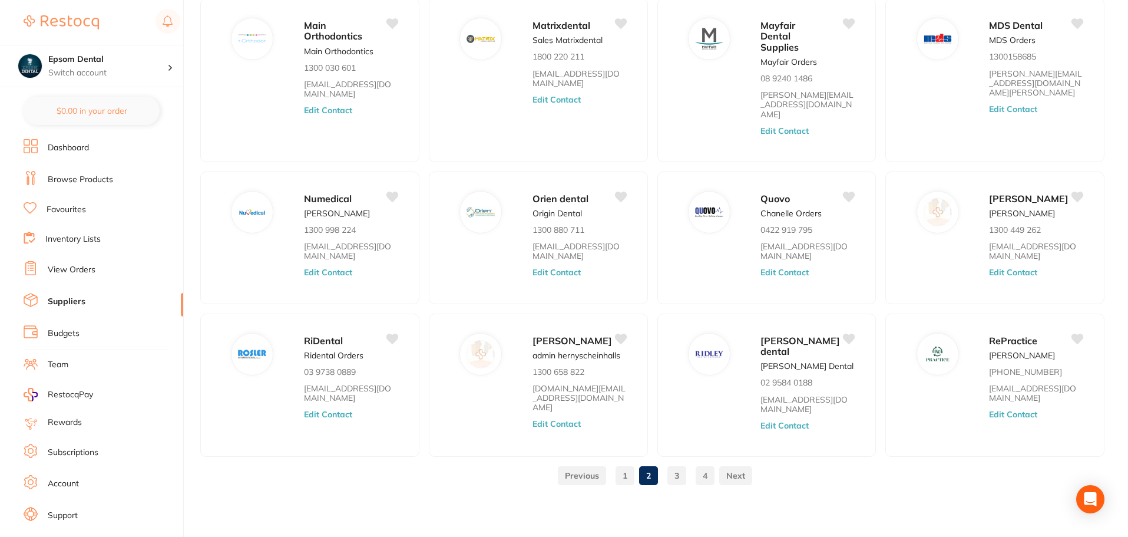
scroll to position [82, 0]
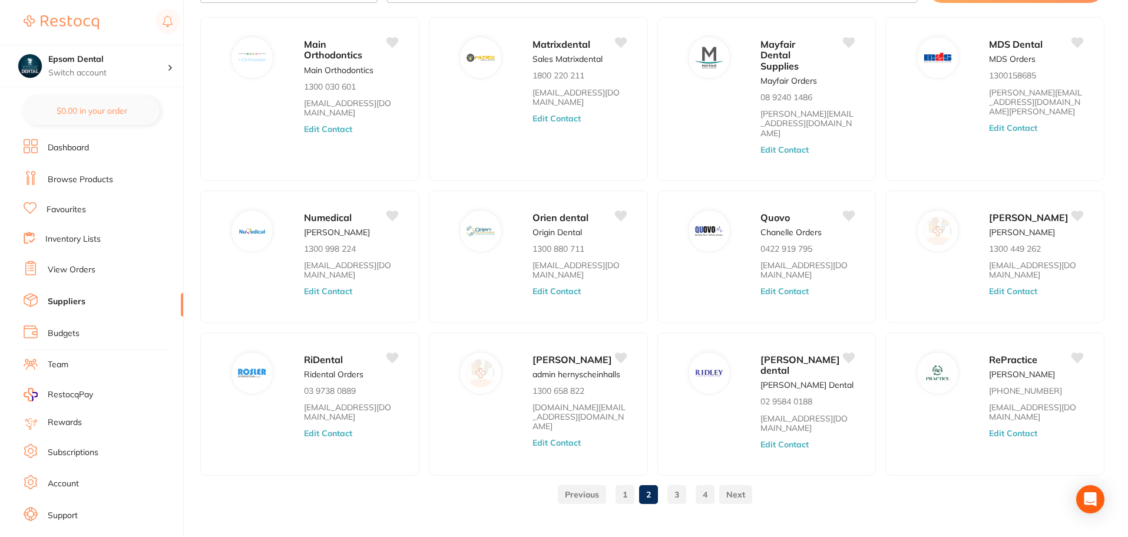
click at [584, 482] on link at bounding box center [582, 494] width 48 height 24
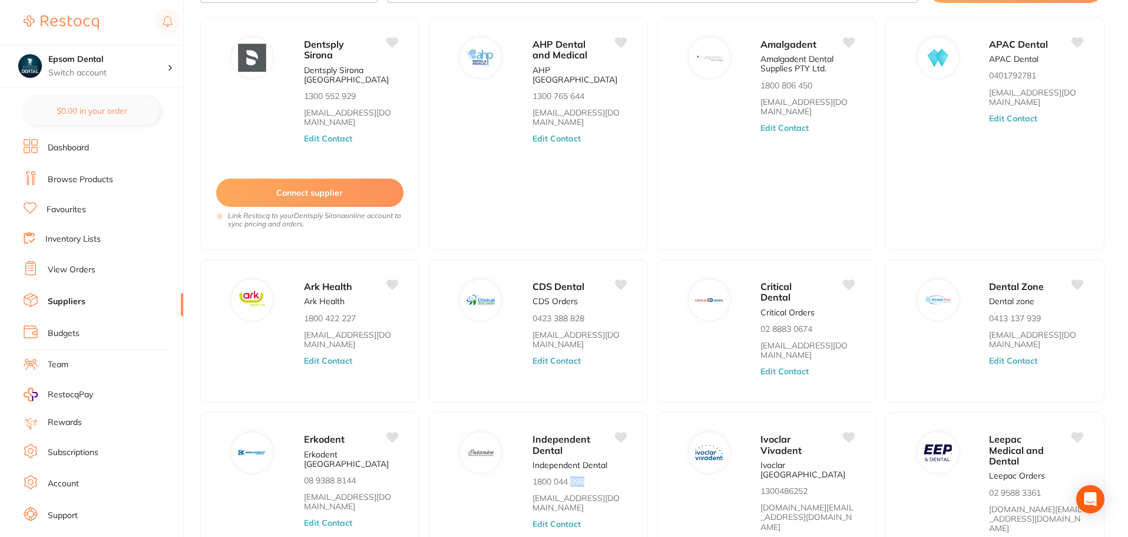
click at [584, 479] on p "1800 044 998" at bounding box center [558, 481] width 52 height 9
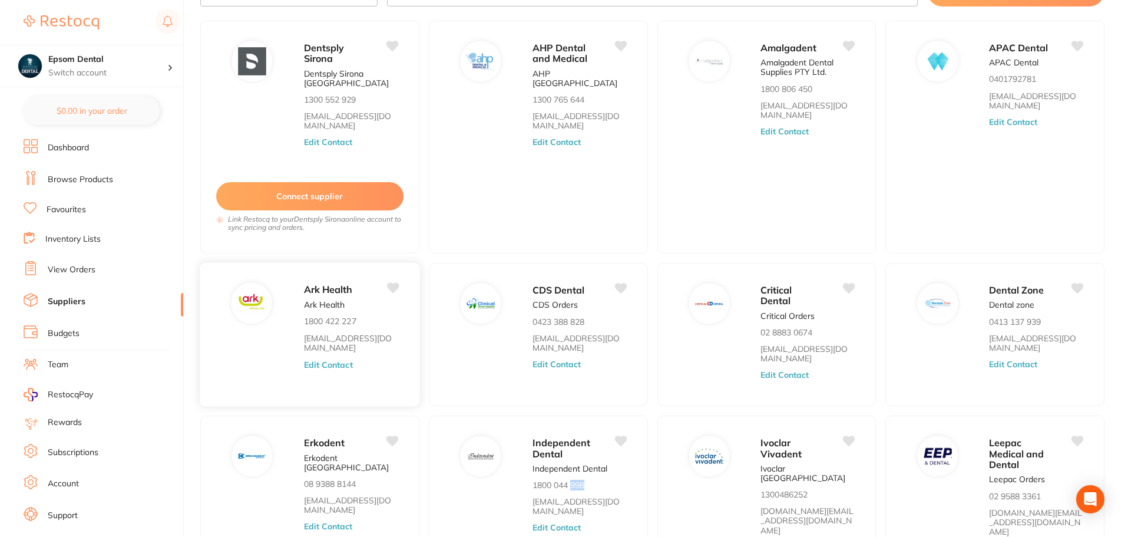
scroll to position [0, 0]
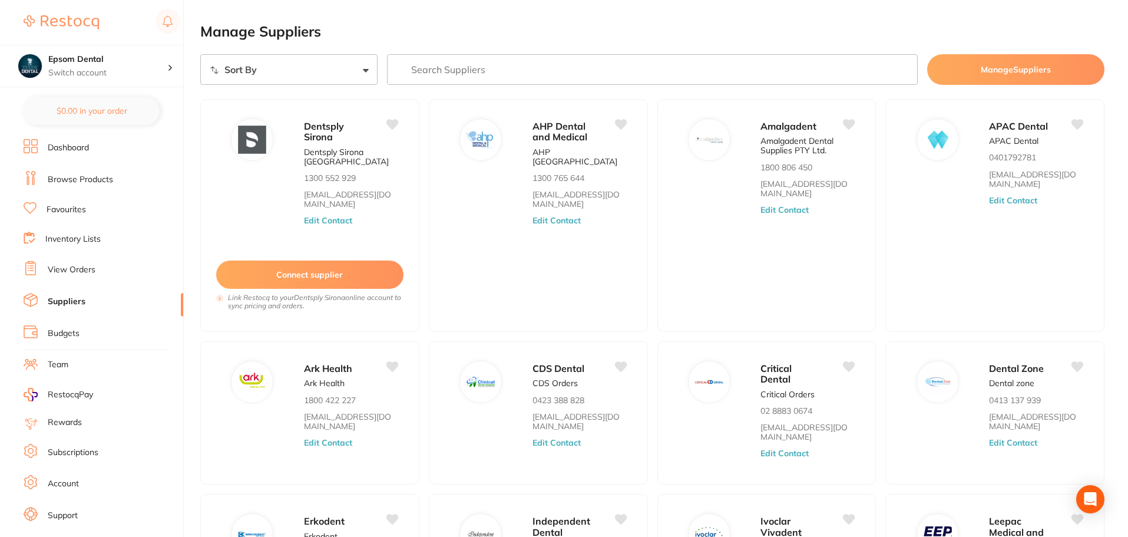
click at [458, 64] on input "search" at bounding box center [652, 69] width 531 height 31
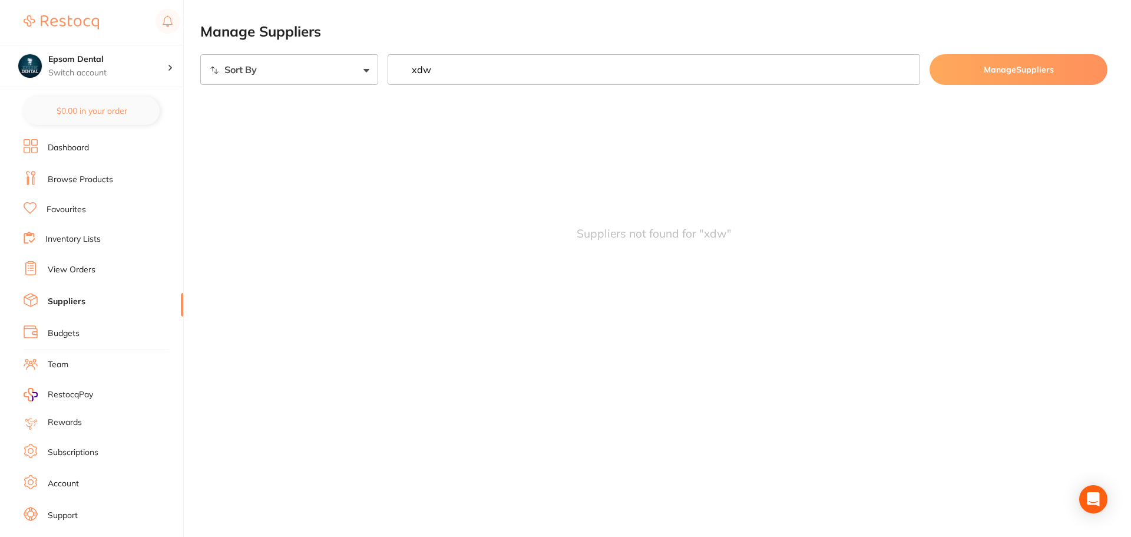
type input "xdw"
click at [54, 148] on link "Dashboard" at bounding box center [68, 148] width 41 height 12
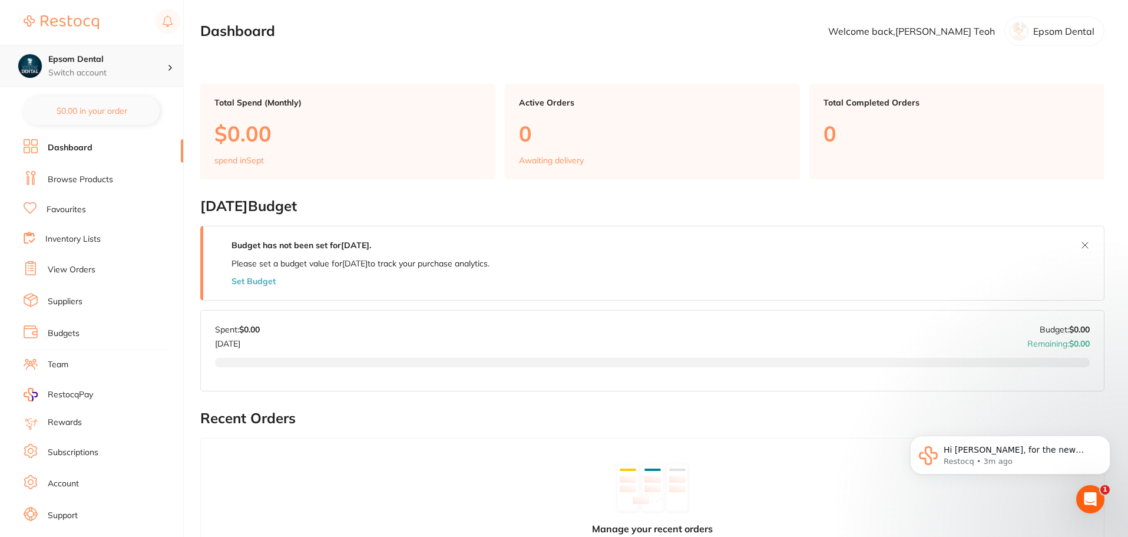
click at [68, 72] on p "Switch account" at bounding box center [107, 73] width 119 height 12
click at [77, 104] on h4 "Smile with Me" at bounding box center [112, 102] width 123 height 12
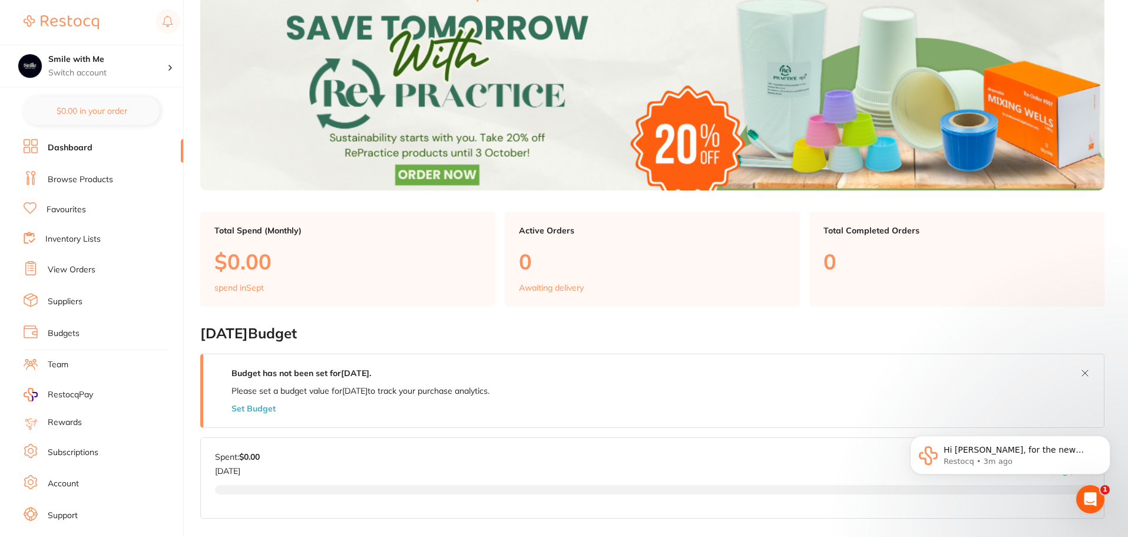
scroll to position [59, 0]
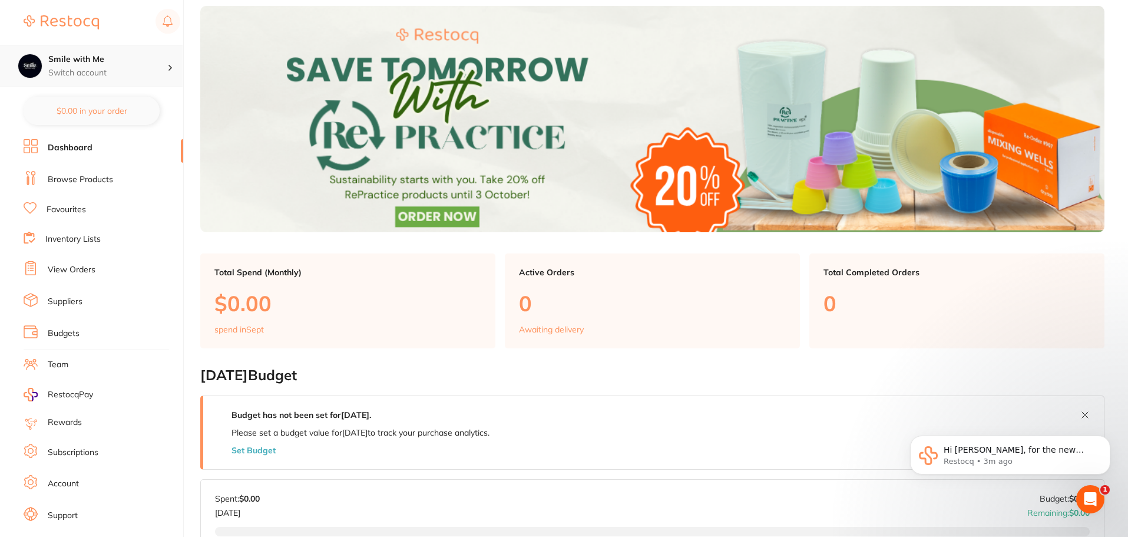
click at [80, 64] on h4 "Smile with Me" at bounding box center [107, 60] width 119 height 12
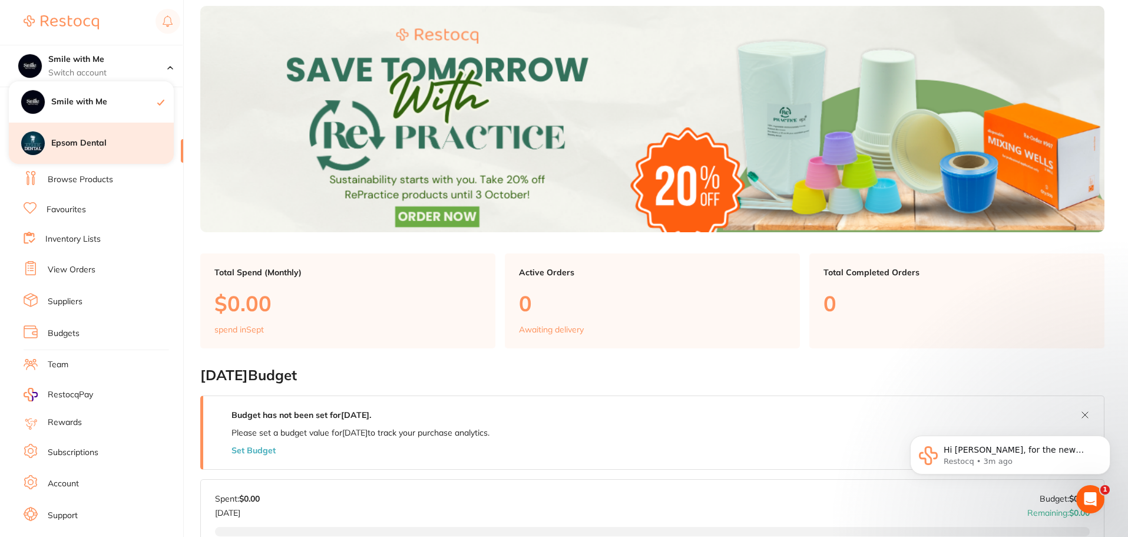
click at [90, 163] on div "Epsom Dental" at bounding box center [91, 143] width 165 height 41
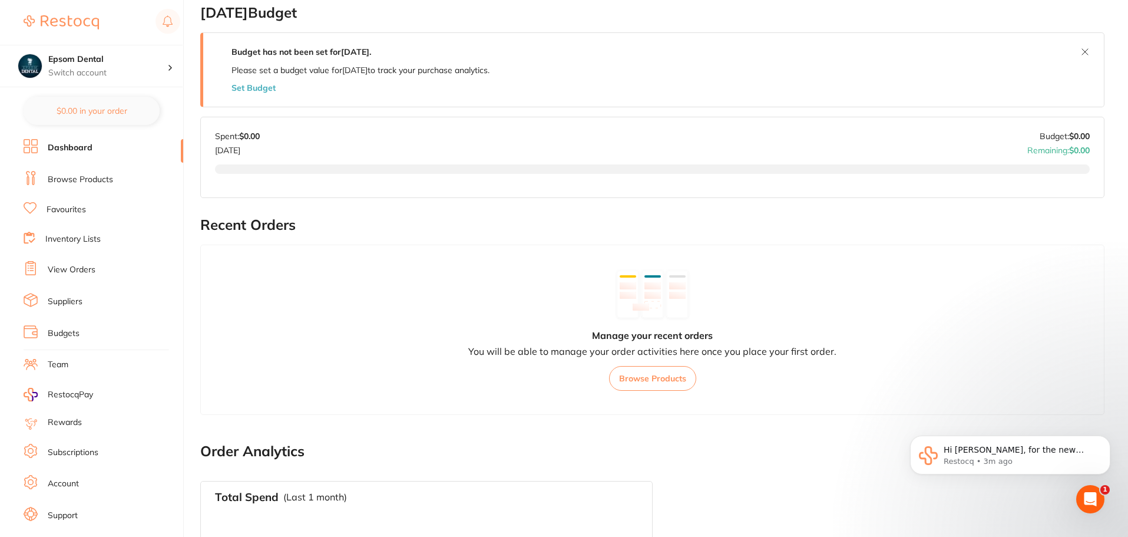
scroll to position [236, 0]
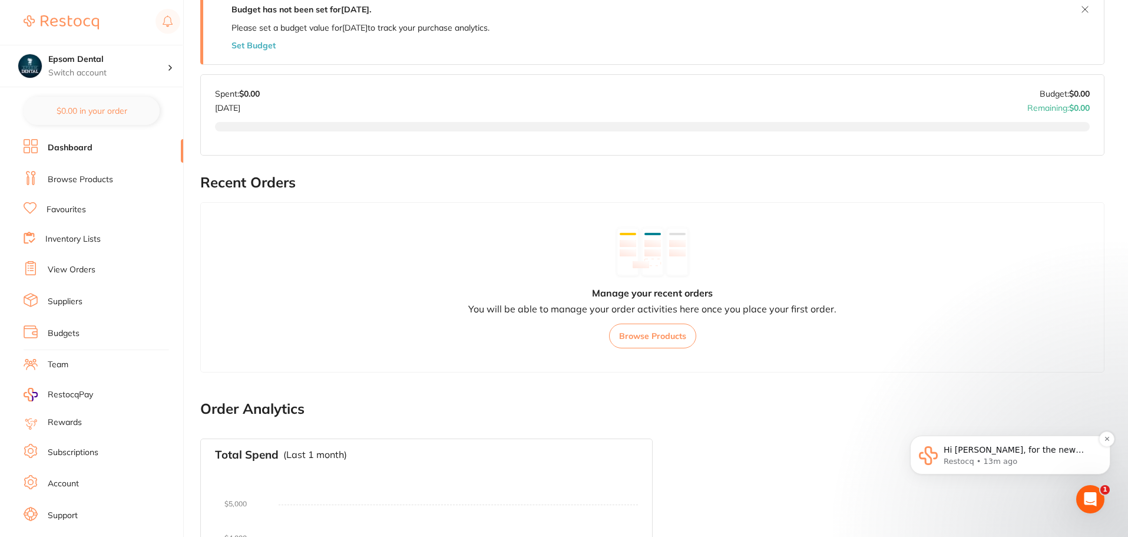
click at [1070, 459] on p "Restocq • 13m ago" at bounding box center [1020, 461] width 152 height 11
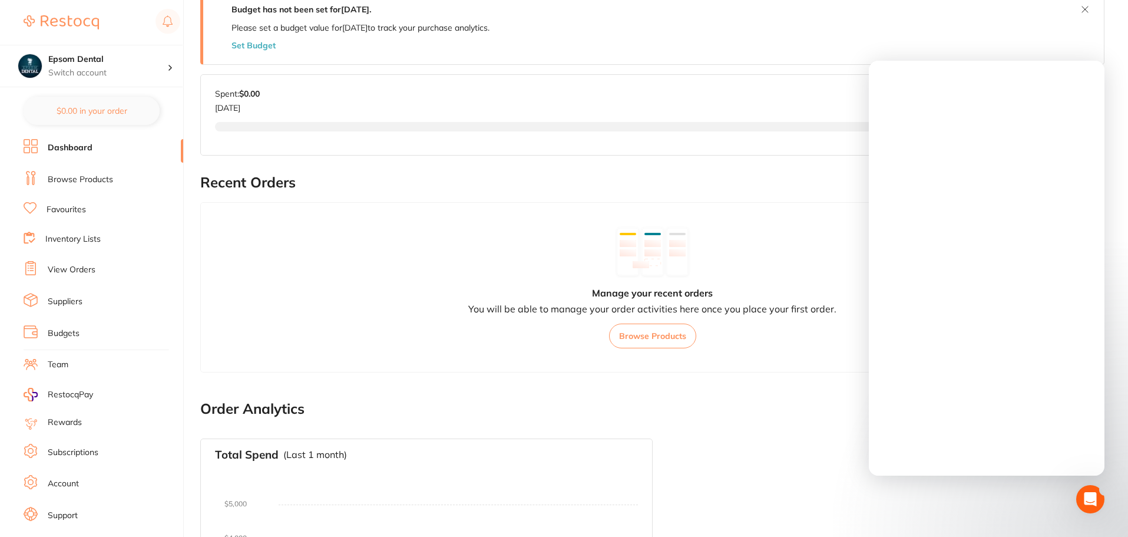
scroll to position [0, 0]
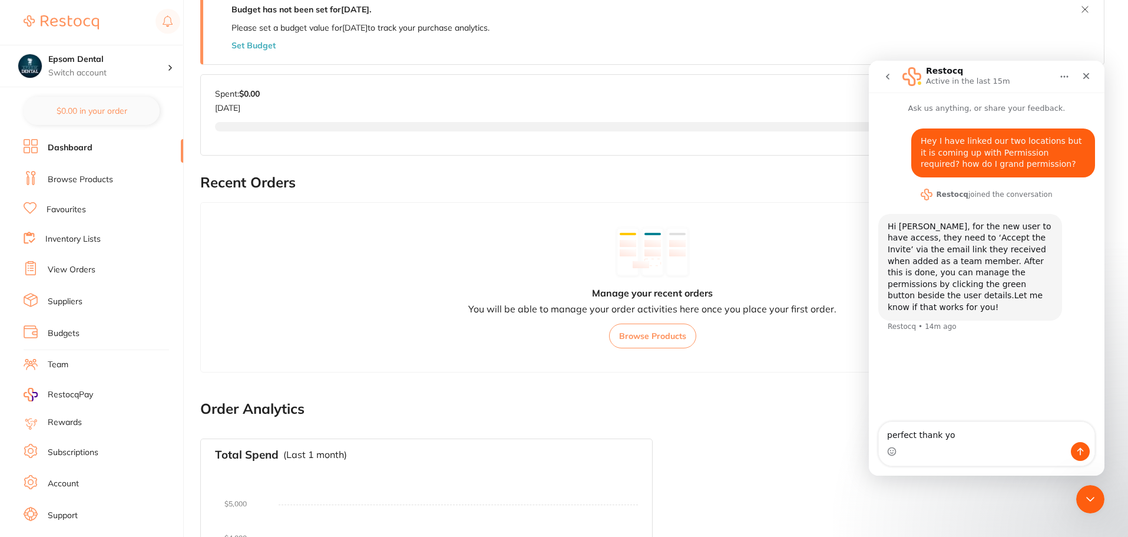
type textarea "perfect thank you"
click at [1081, 75] on div "Close" at bounding box center [1086, 75] width 21 height 21
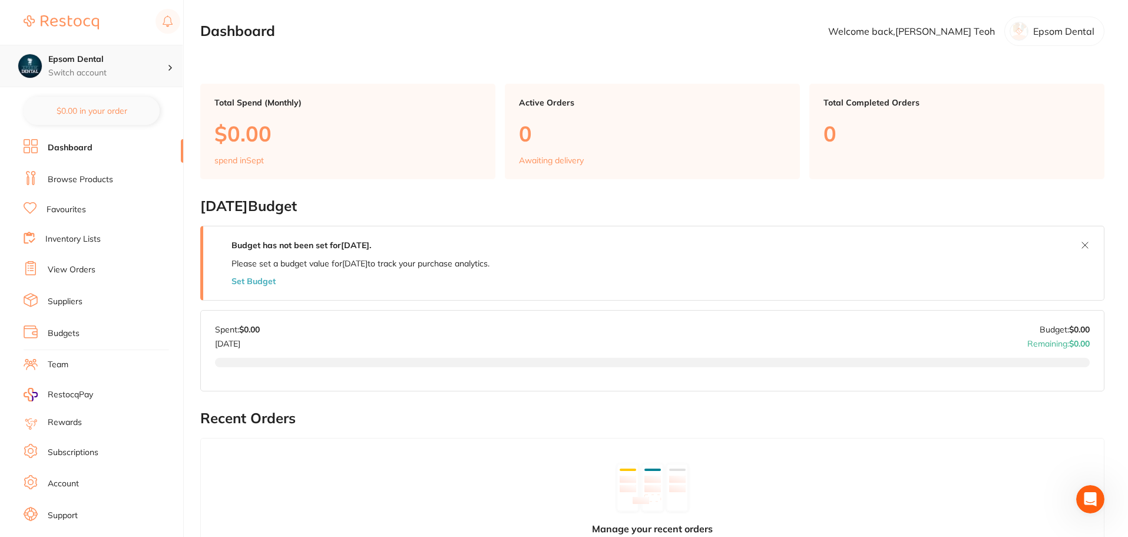
click at [102, 71] on p "Switch account" at bounding box center [107, 73] width 119 height 12
click at [101, 120] on div "Smile with Me" at bounding box center [91, 101] width 165 height 41
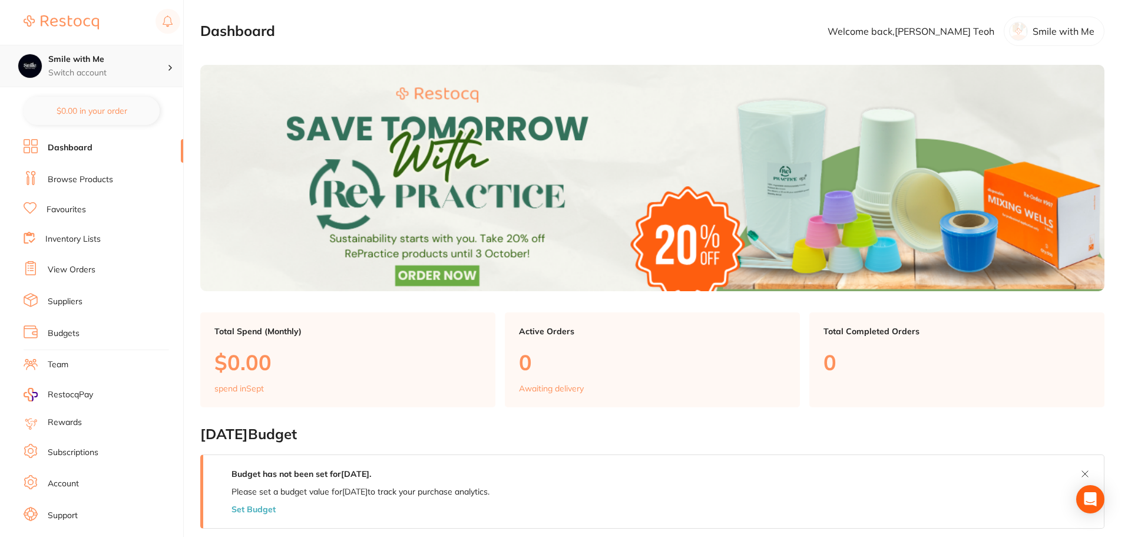
click at [75, 76] on p "Switch account" at bounding box center [107, 73] width 119 height 12
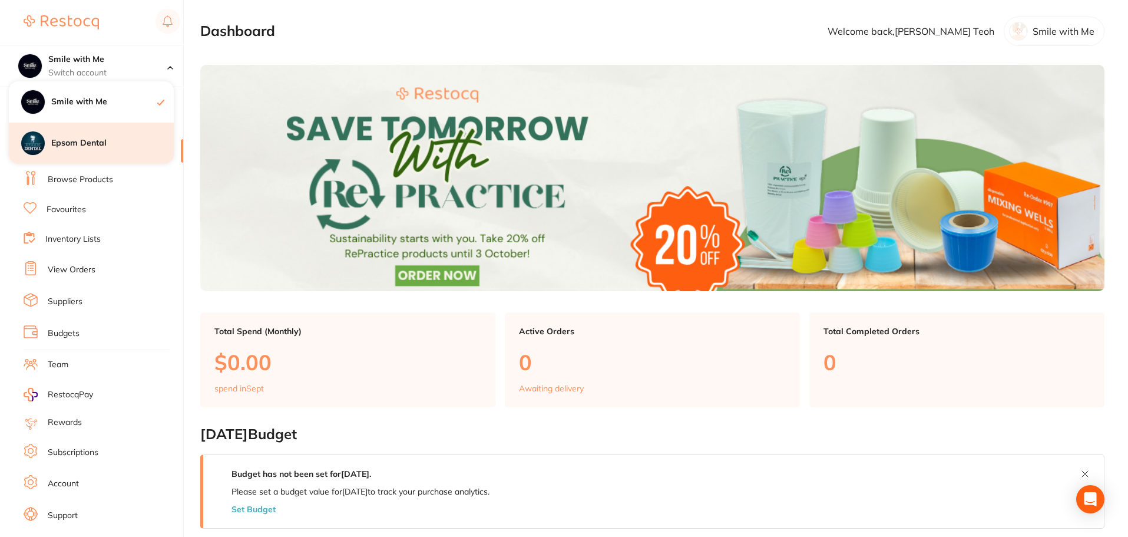
click at [74, 145] on h4 "Epsom Dental" at bounding box center [112, 143] width 123 height 12
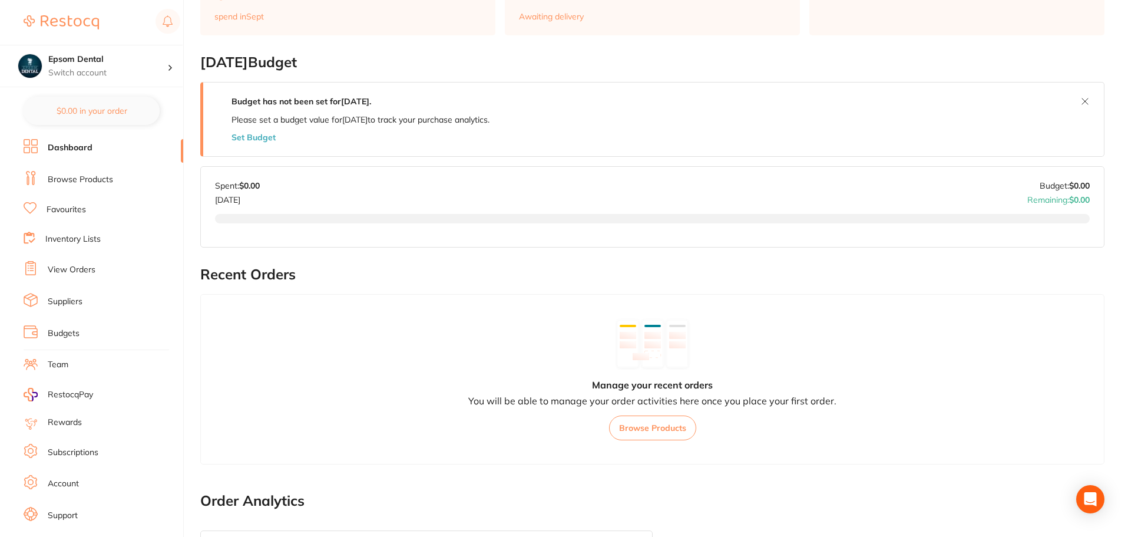
scroll to position [119, 0]
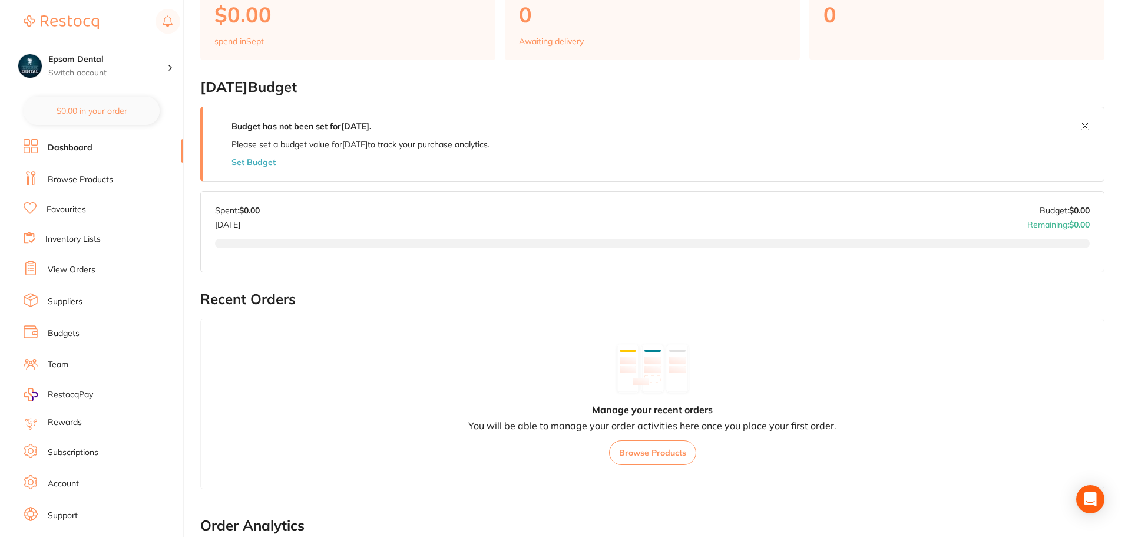
click at [87, 181] on link "Browse Products" at bounding box center [80, 180] width 65 height 12
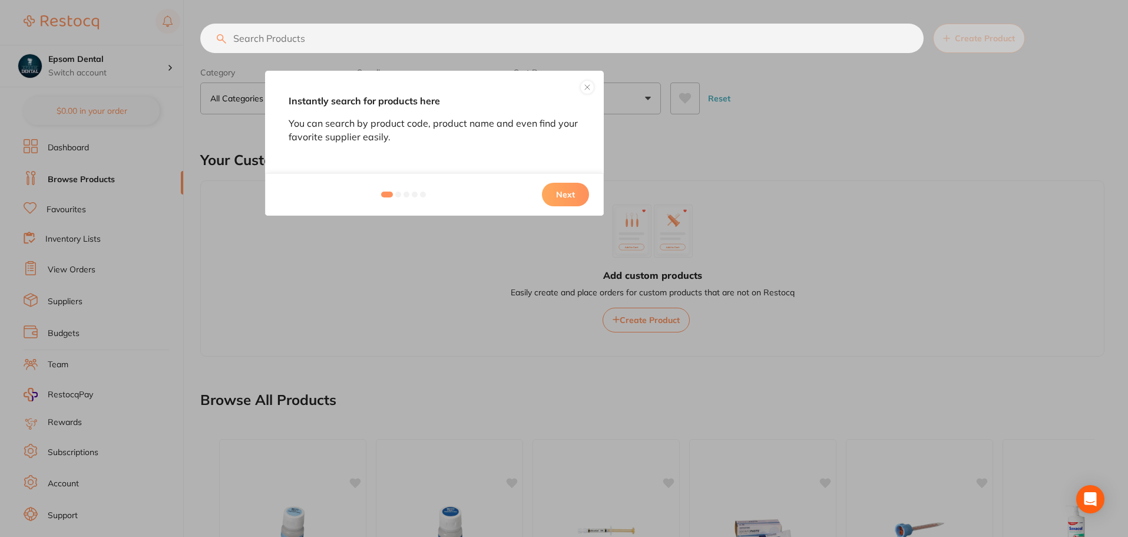
click at [588, 85] on button at bounding box center [587, 87] width 14 height 14
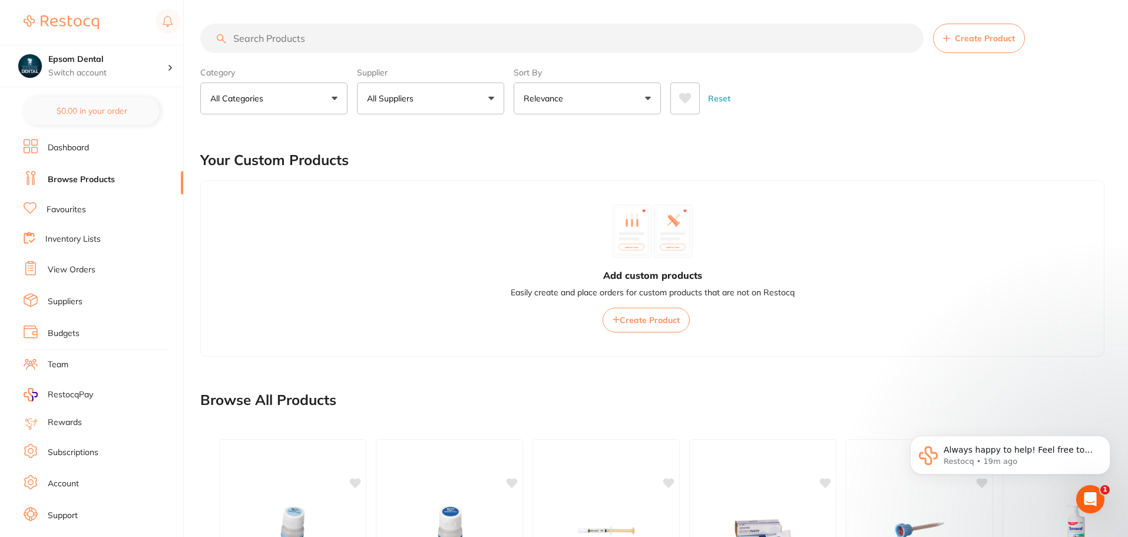
click at [290, 39] on input "search" at bounding box center [561, 38] width 723 height 29
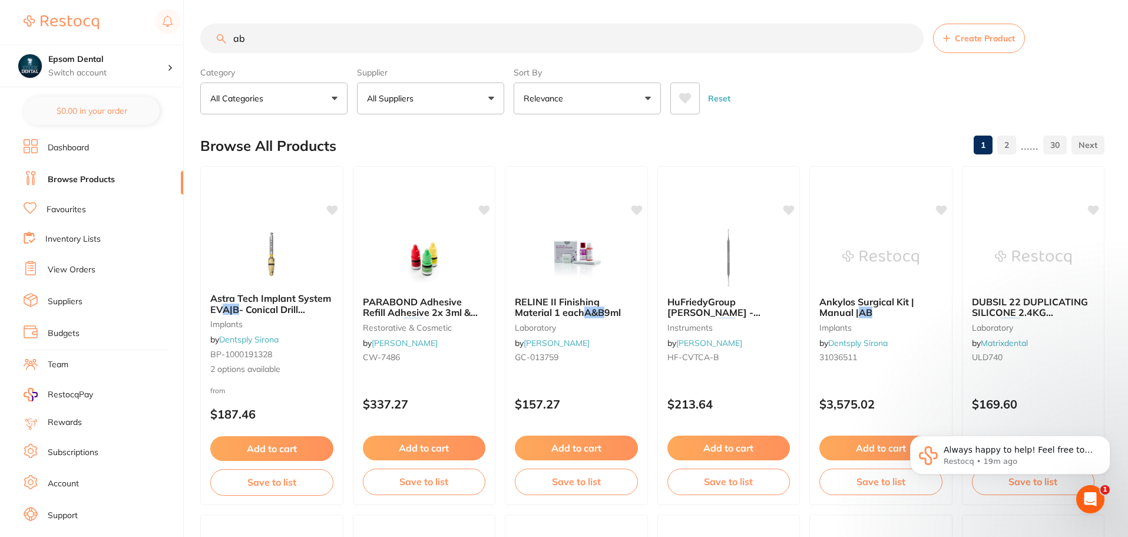
type input "ab"
click at [466, 97] on button "All Suppliers" at bounding box center [430, 98] width 147 height 32
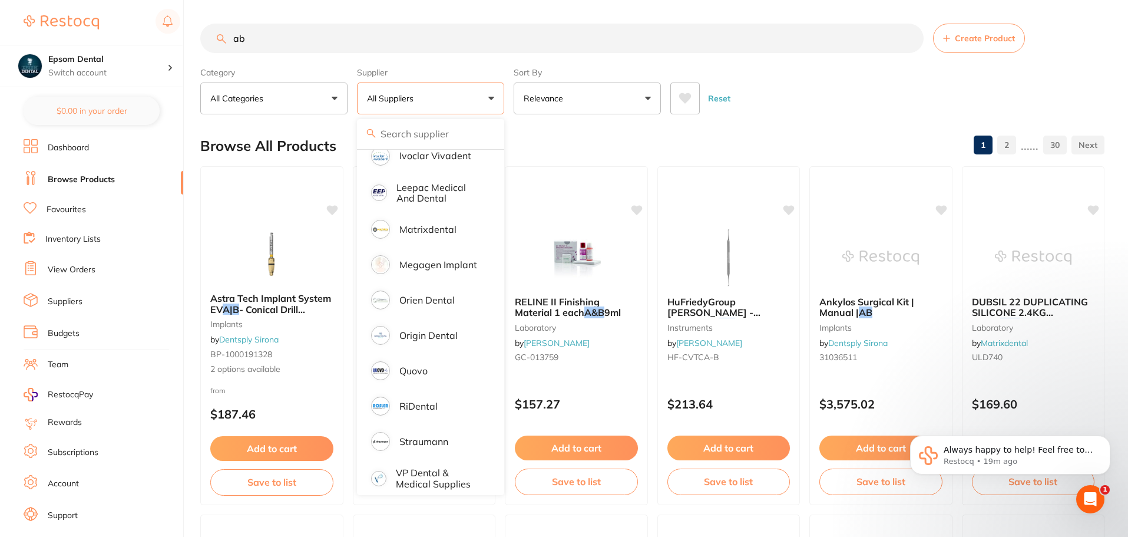
scroll to position [494, 0]
click at [62, 181] on link "Browse Products" at bounding box center [81, 180] width 67 height 12
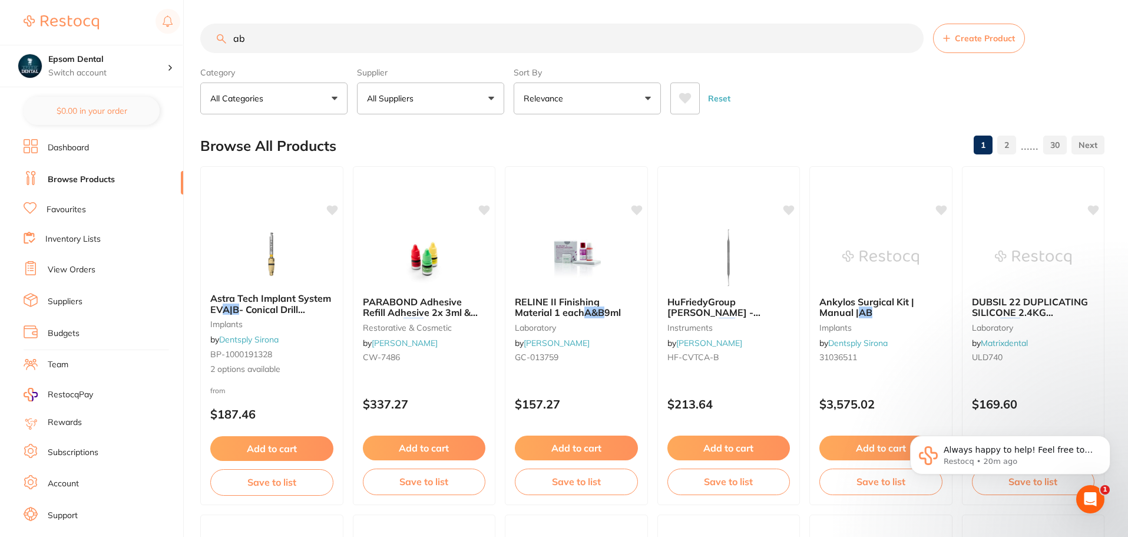
click at [81, 182] on link "Browse Products" at bounding box center [81, 180] width 67 height 12
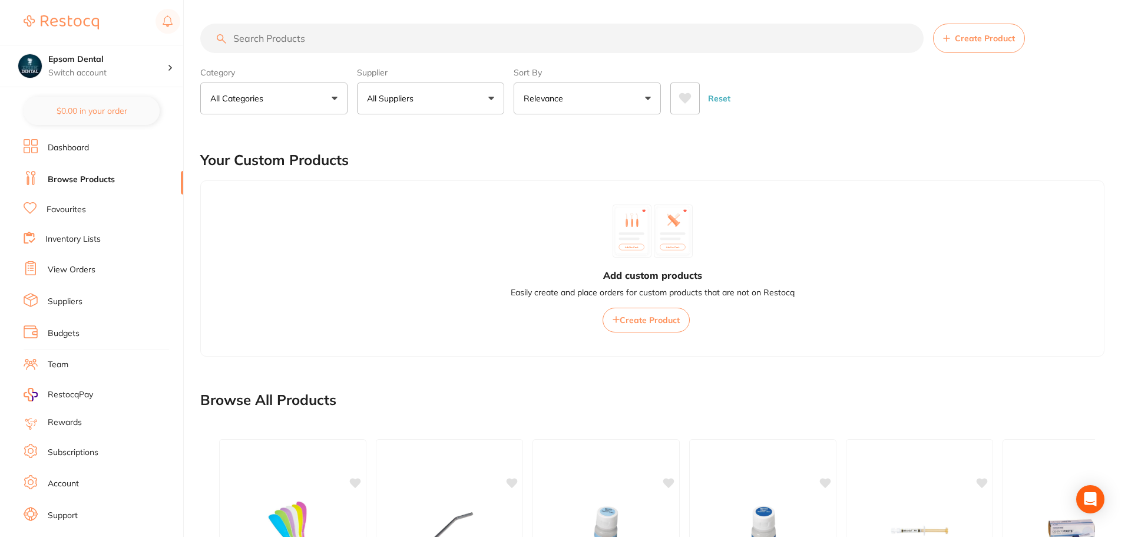
click at [453, 97] on button "All Suppliers" at bounding box center [430, 98] width 147 height 32
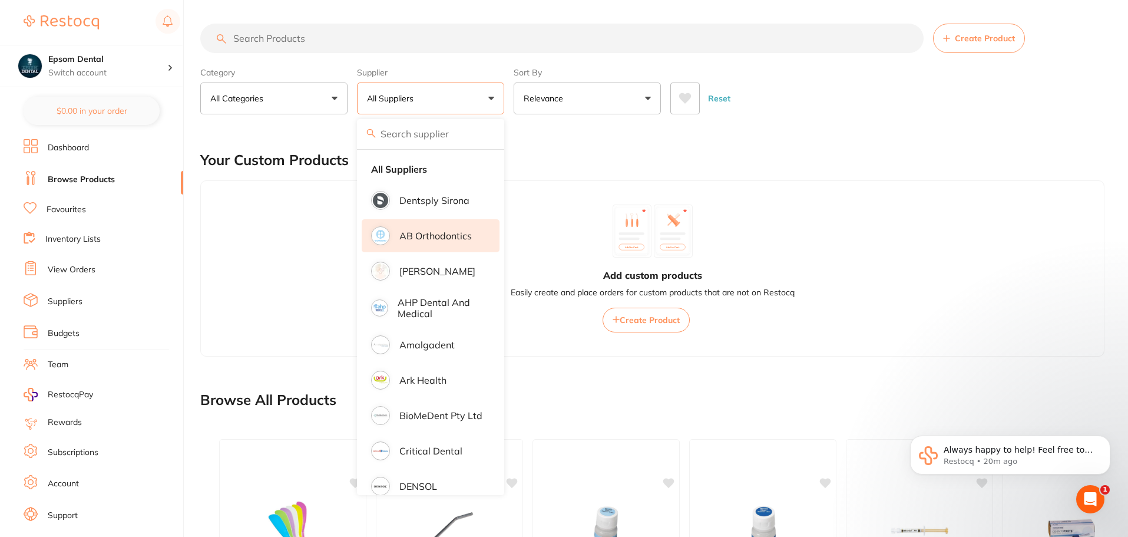
click at [458, 244] on li "AB Orthodontics" at bounding box center [431, 235] width 138 height 33
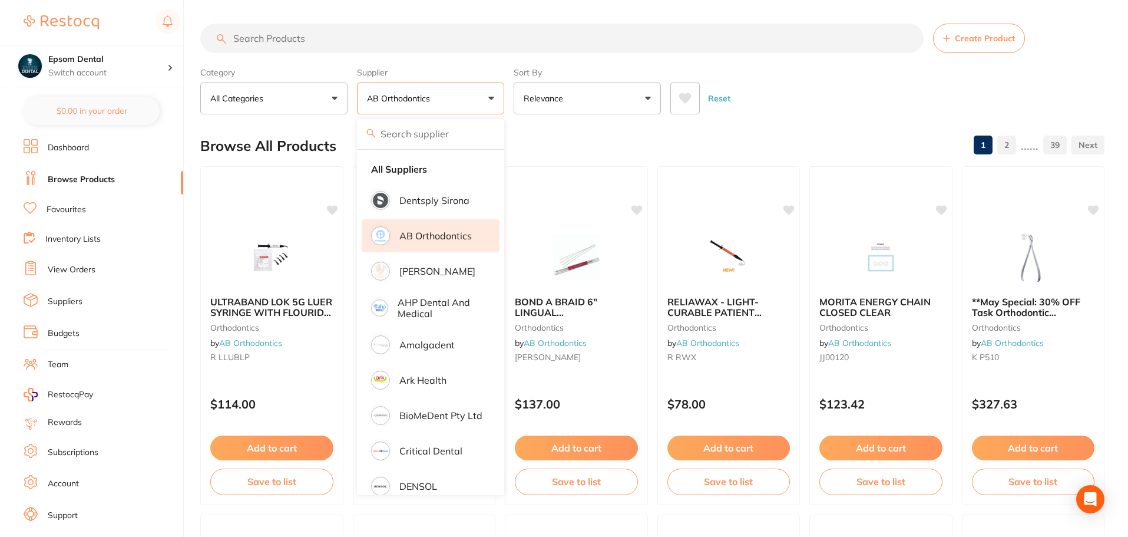
click at [797, 129] on div "Browse All Products 1 2 ...... 39" at bounding box center [652, 145] width 904 height 39
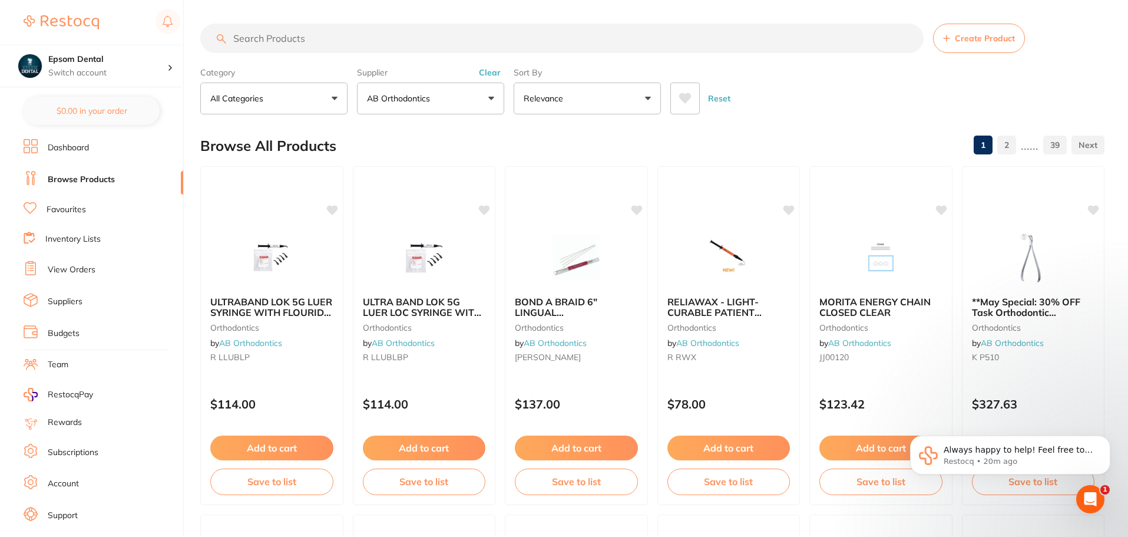
click at [326, 98] on button "All Categories" at bounding box center [273, 98] width 147 height 32
click at [578, 133] on div "Browse All Products 1 2 ...... 39" at bounding box center [652, 145] width 904 height 39
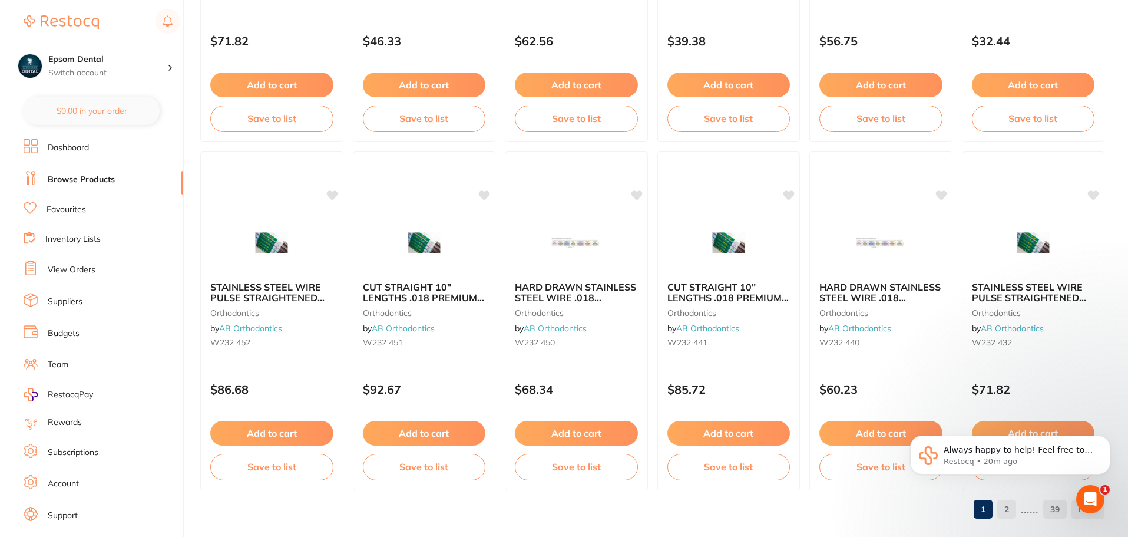
scroll to position [2814, 0]
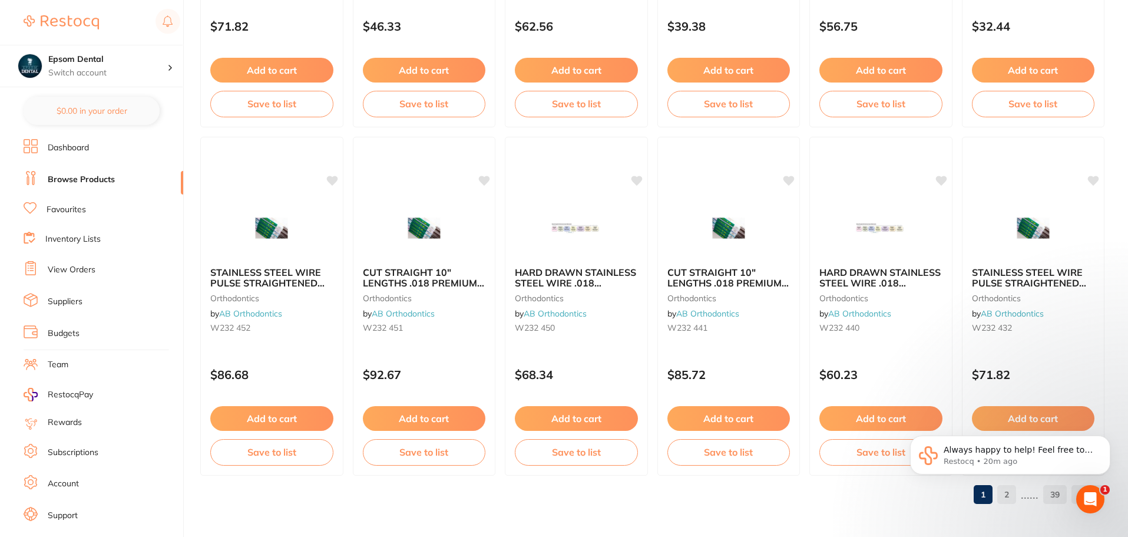
drag, startPoint x: 1021, startPoint y: 532, endPoint x: 1021, endPoint y: 504, distance: 28.3
click at [1021, 502] on html "Always happy to help! Feel free to reach out anytime 😊 Restocq • 20m ago" at bounding box center [1010, 458] width 236 height 94
click at [1018, 498] on body "Always happy to help! Feel free to reach out anytime 😊 Restocq • 20m ago" at bounding box center [1010, 457] width 226 height 85
click at [1046, 449] on p "Always happy to help! Feel free to reach out anytime 😊" at bounding box center [1020, 450] width 152 height 12
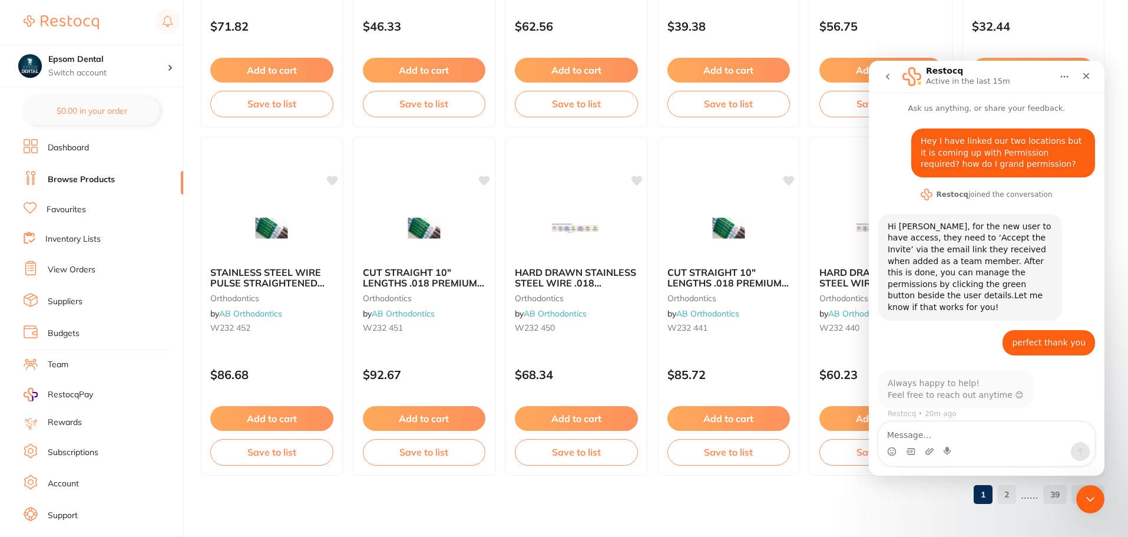
scroll to position [2, 0]
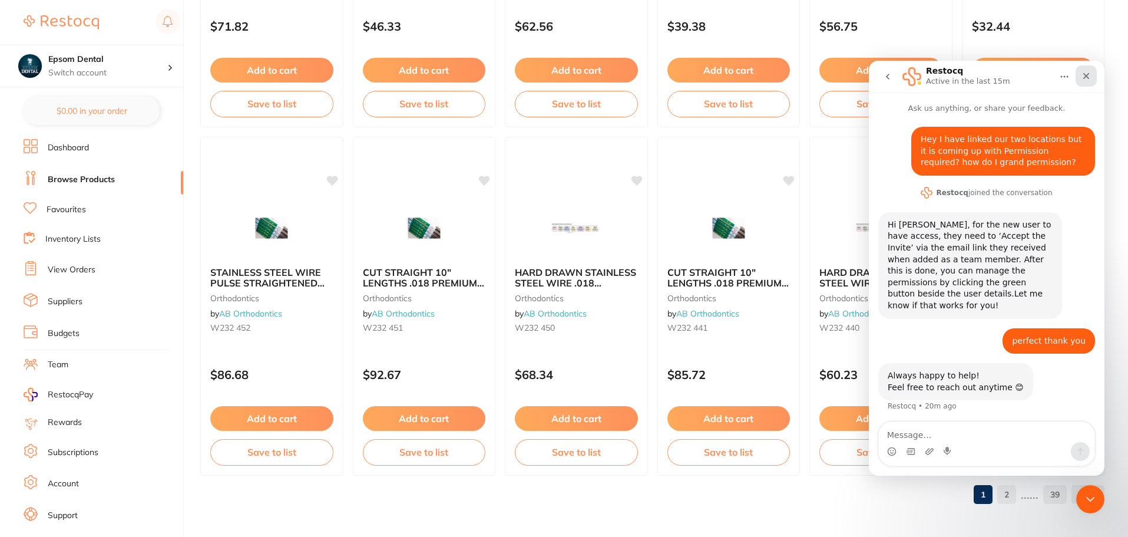
click at [1089, 77] on icon "Close" at bounding box center [1085, 75] width 9 height 9
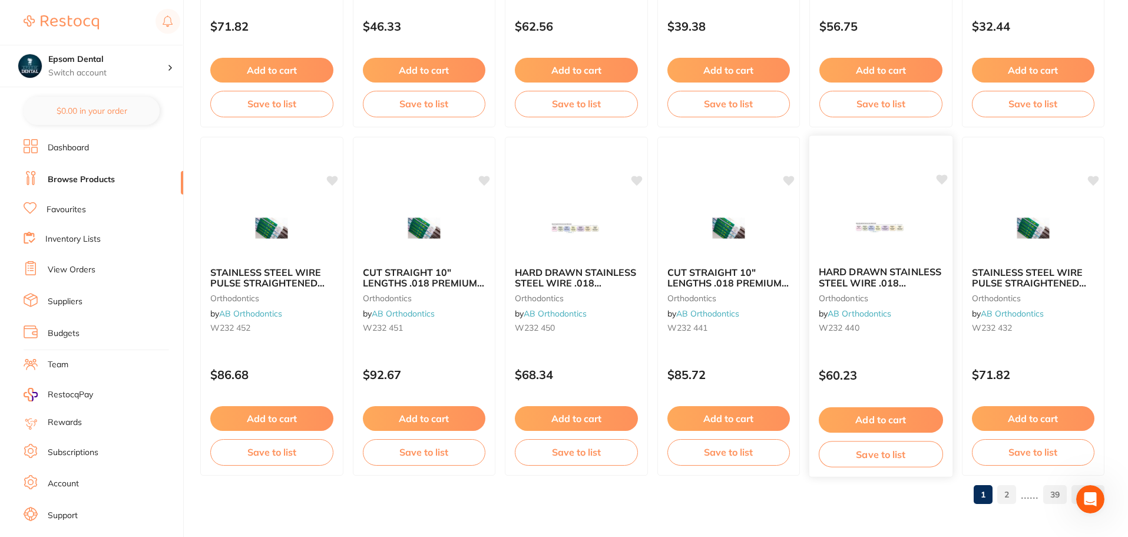
scroll to position [0, 0]
click at [1000, 497] on link "2" at bounding box center [1006, 494] width 19 height 24
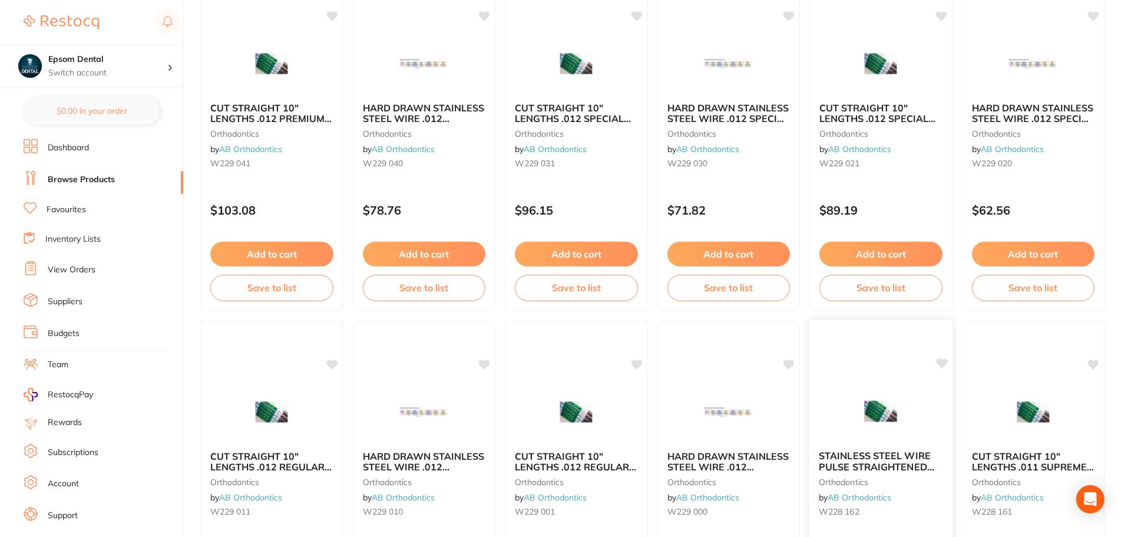
scroll to position [2814, 0]
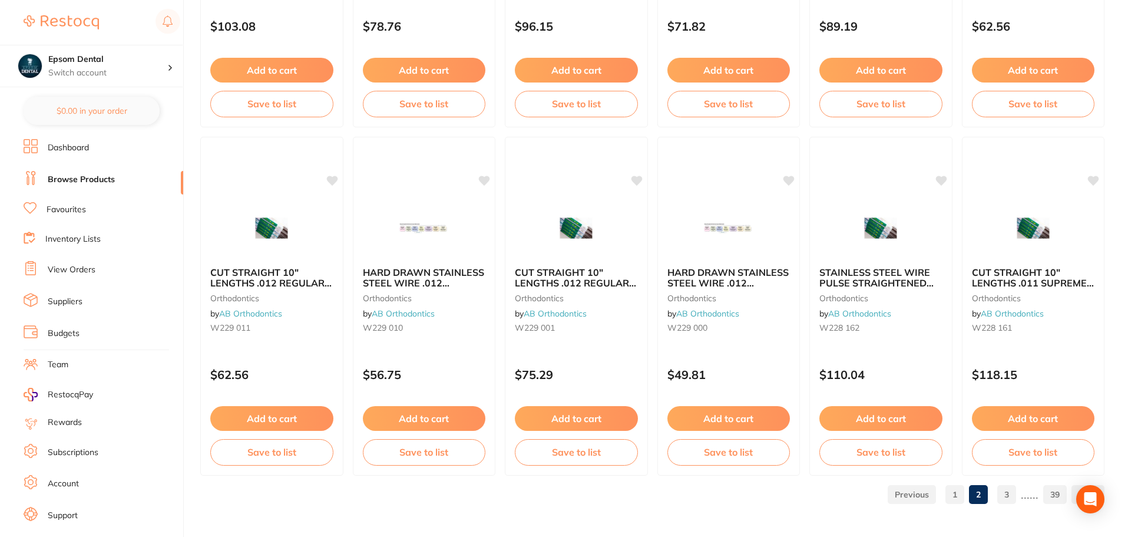
click at [1015, 498] on link "3" at bounding box center [1006, 494] width 19 height 24
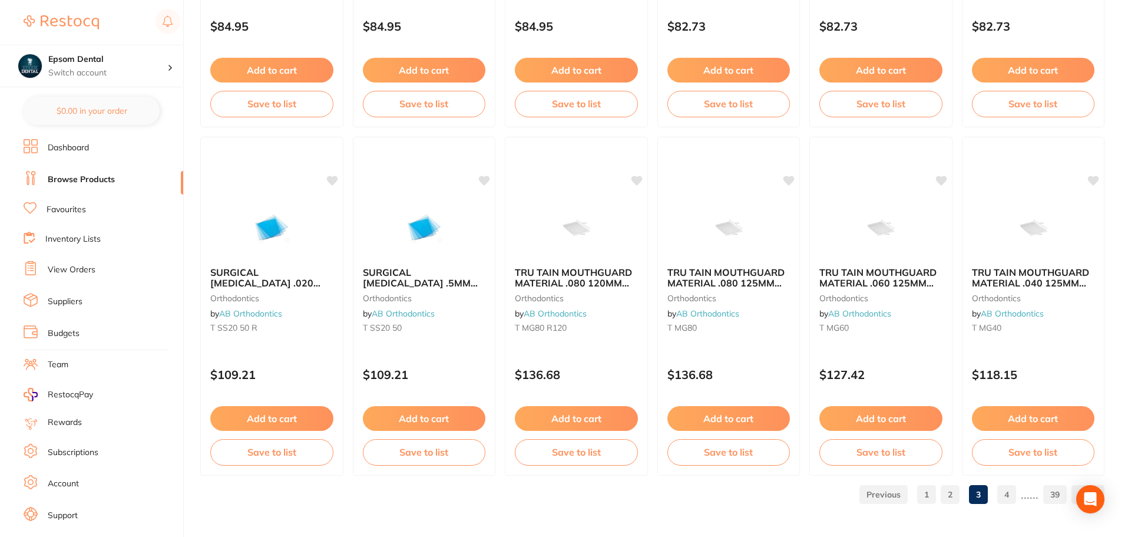
click at [1005, 497] on link "4" at bounding box center [1006, 494] width 19 height 24
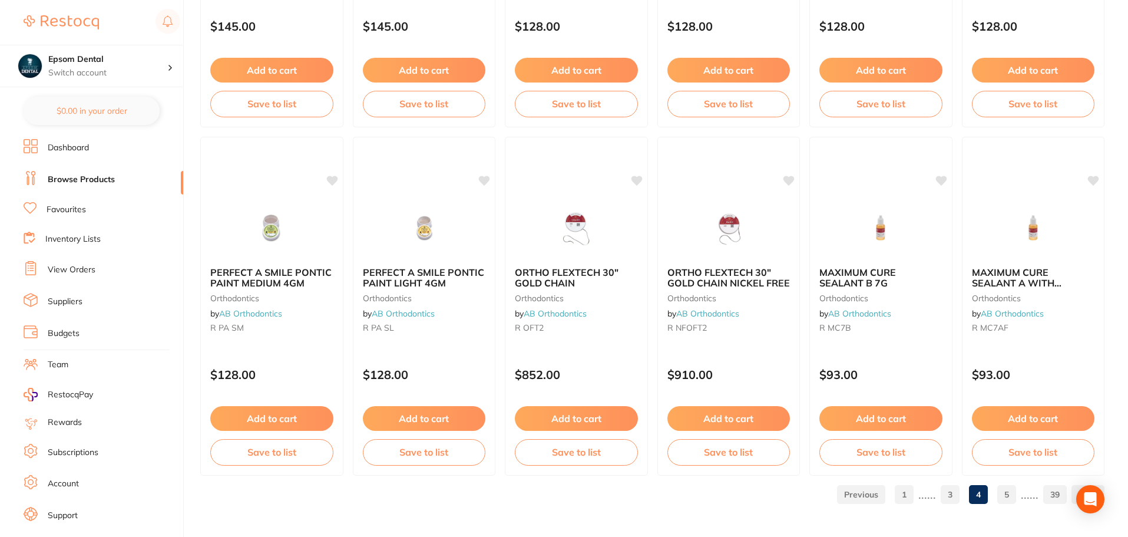
click at [1005, 492] on link "5" at bounding box center [1006, 494] width 19 height 24
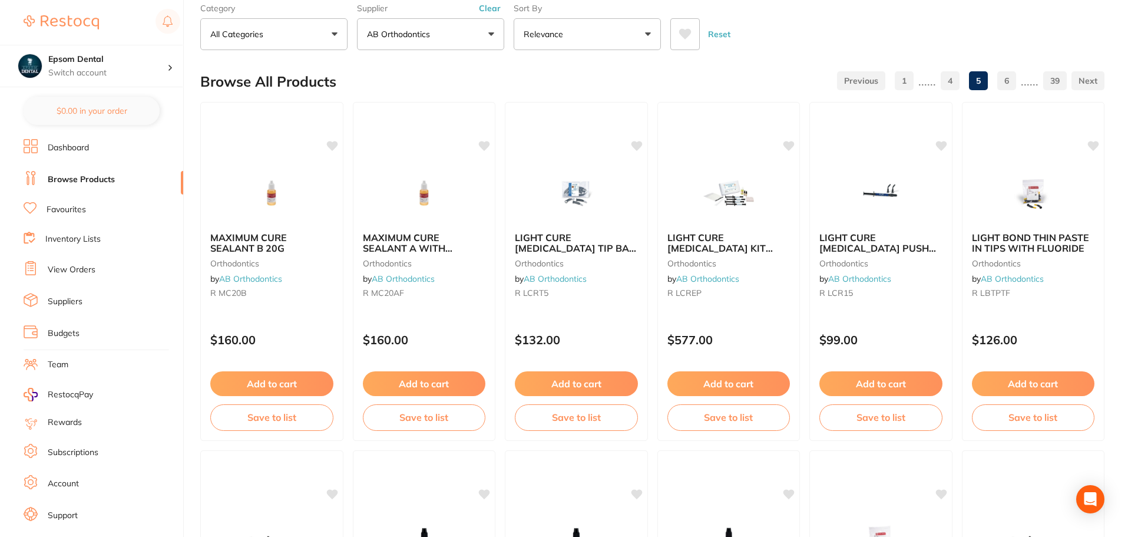
scroll to position [0, 0]
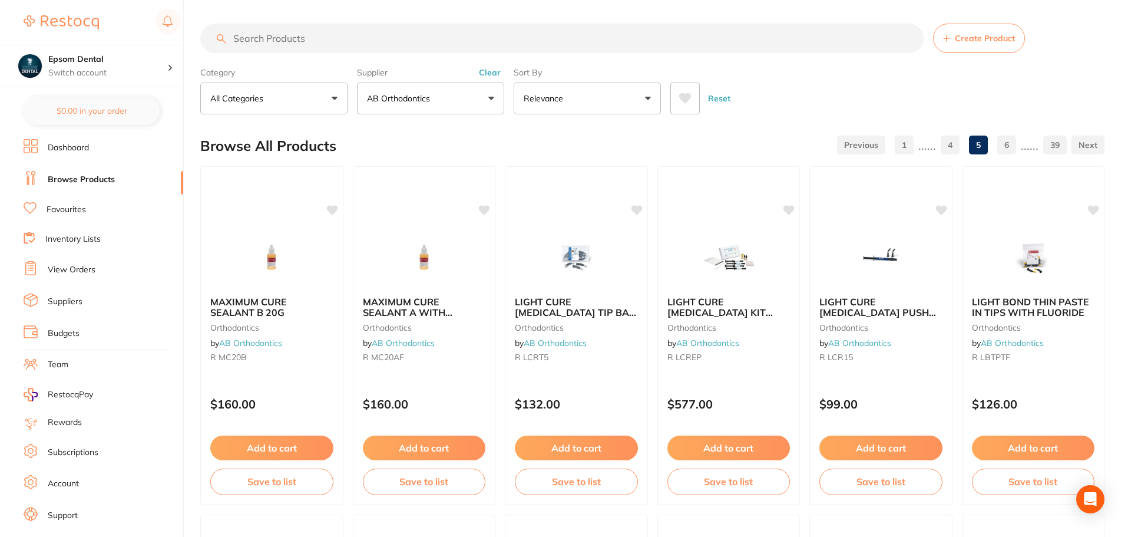
click at [449, 113] on button "AB Orthodontics" at bounding box center [430, 98] width 147 height 32
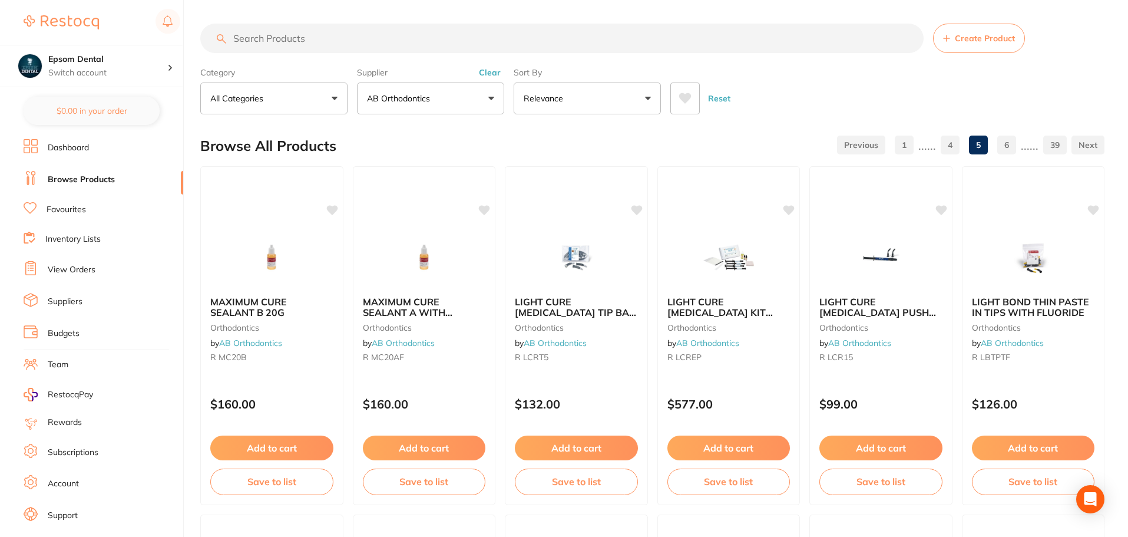
click at [910, 145] on link "1" at bounding box center [904, 145] width 19 height 24
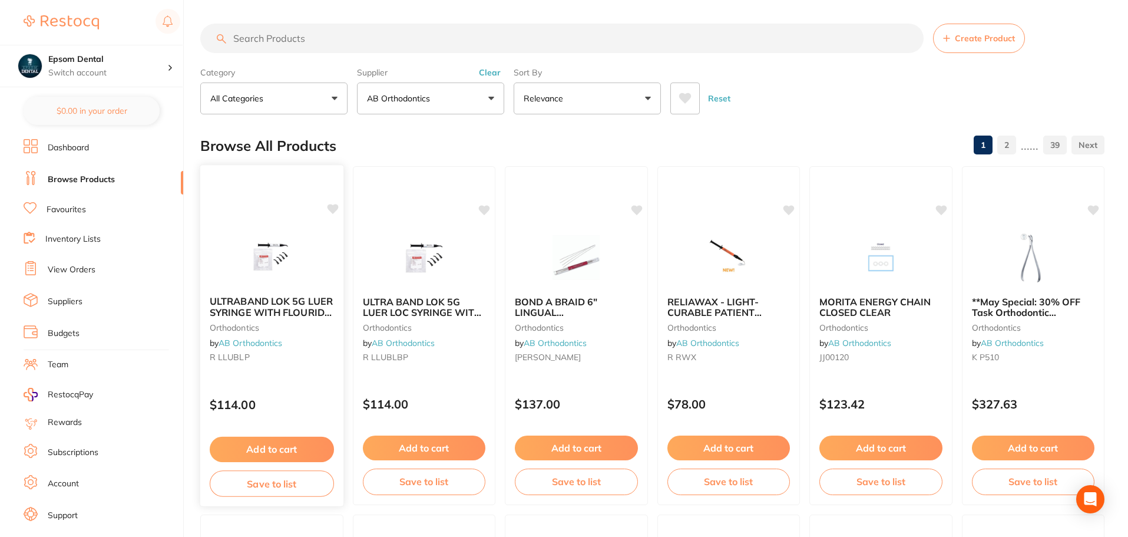
click at [319, 312] on span "ULTRABAND LOK 5G LUER SYRINGE WITH FLOURIDE AND TIPS" at bounding box center [271, 312] width 123 height 34
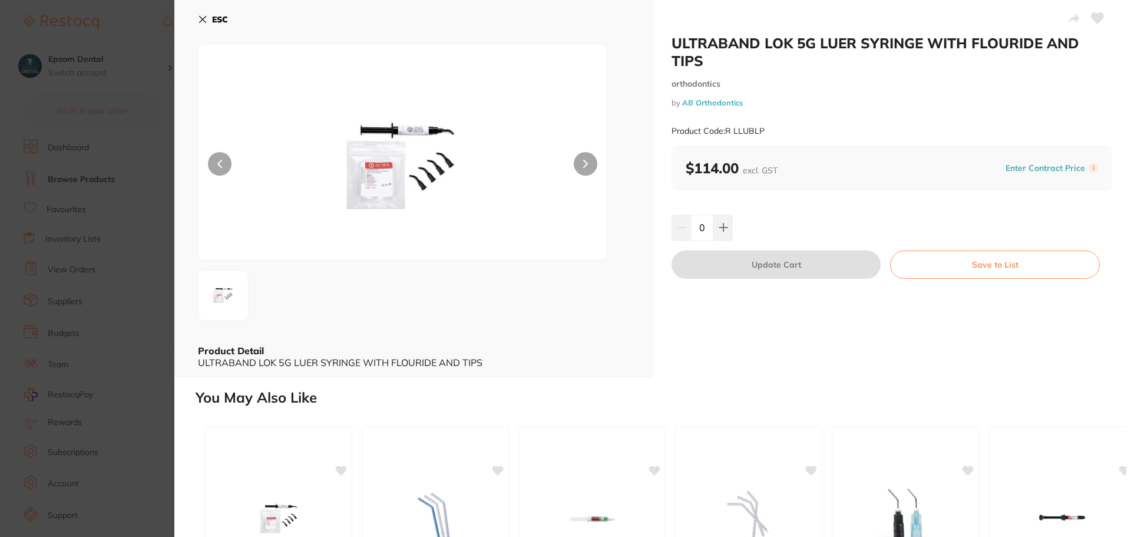
click at [578, 163] on button at bounding box center [586, 164] width 24 height 24
click at [583, 160] on icon at bounding box center [585, 164] width 5 height 8
click at [201, 14] on button "ESC" at bounding box center [213, 19] width 30 height 20
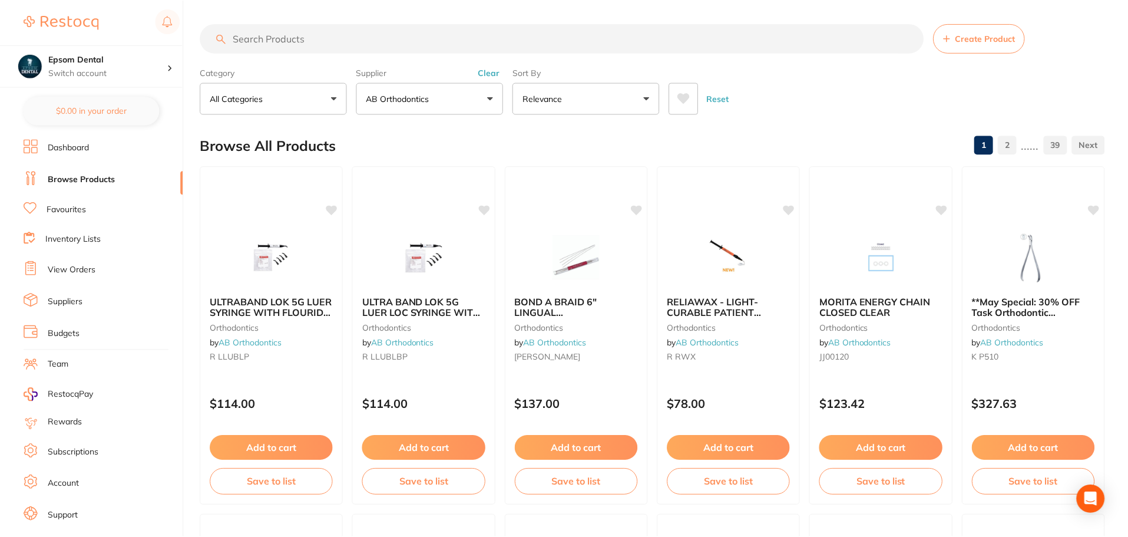
scroll to position [9, 0]
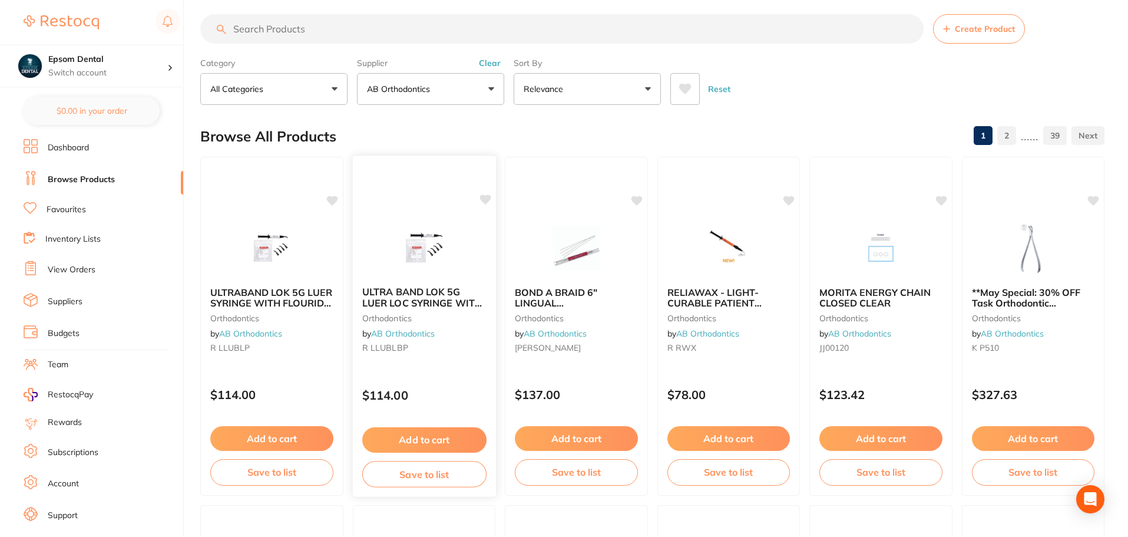
click at [432, 300] on span "ULTRA BAND LOK 5G LUER LOC SYRINGE WITH TIP BLUE" at bounding box center [422, 303] width 120 height 34
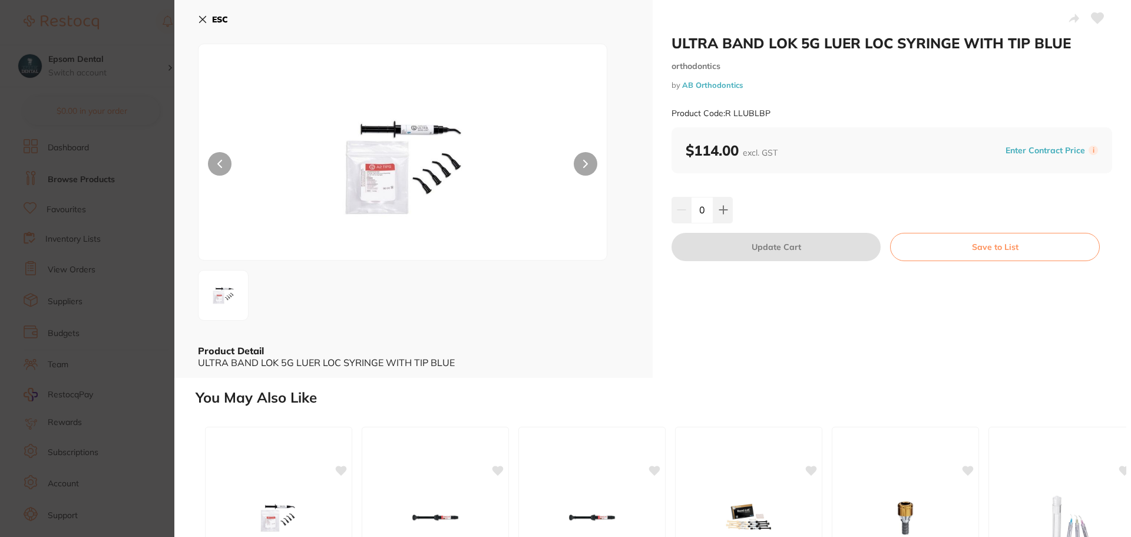
click at [408, 133] on img at bounding box center [402, 167] width 245 height 186
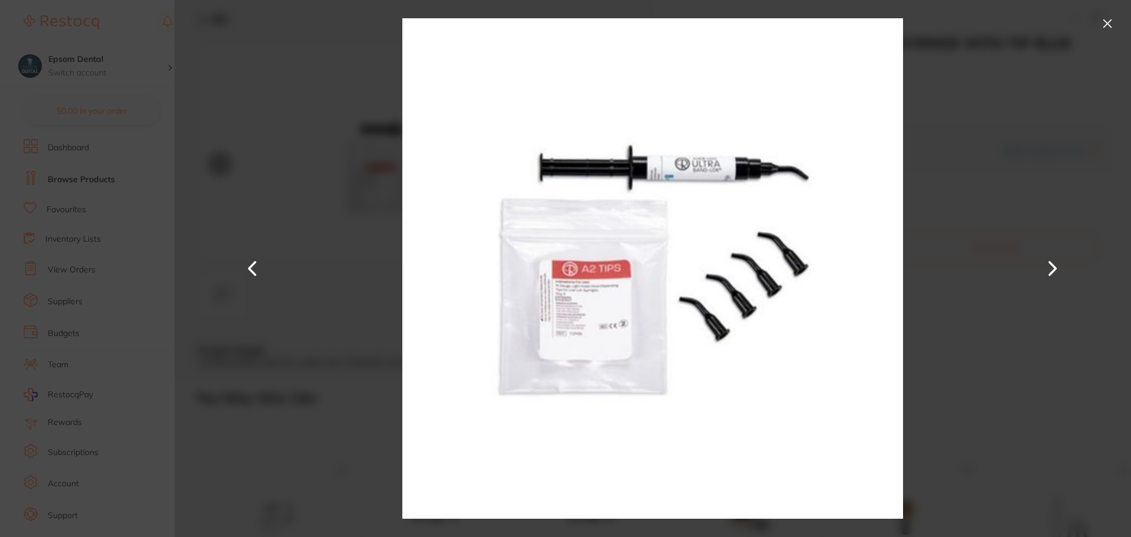
click at [942, 203] on div at bounding box center [652, 268] width 957 height 537
click at [1106, 26] on button at bounding box center [1107, 23] width 19 height 19
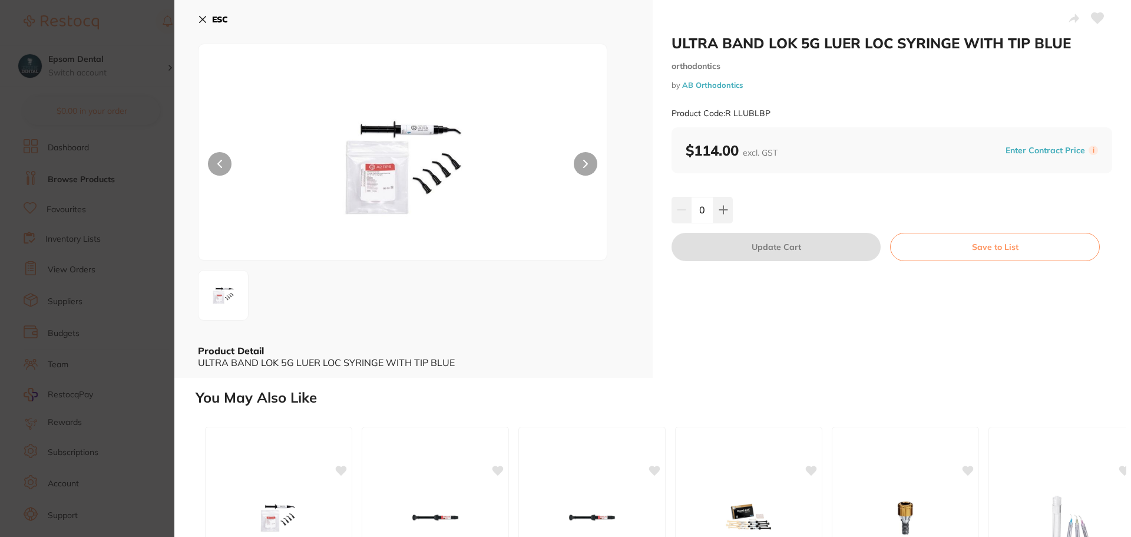
click at [207, 21] on button "ESC" at bounding box center [213, 19] width 30 height 20
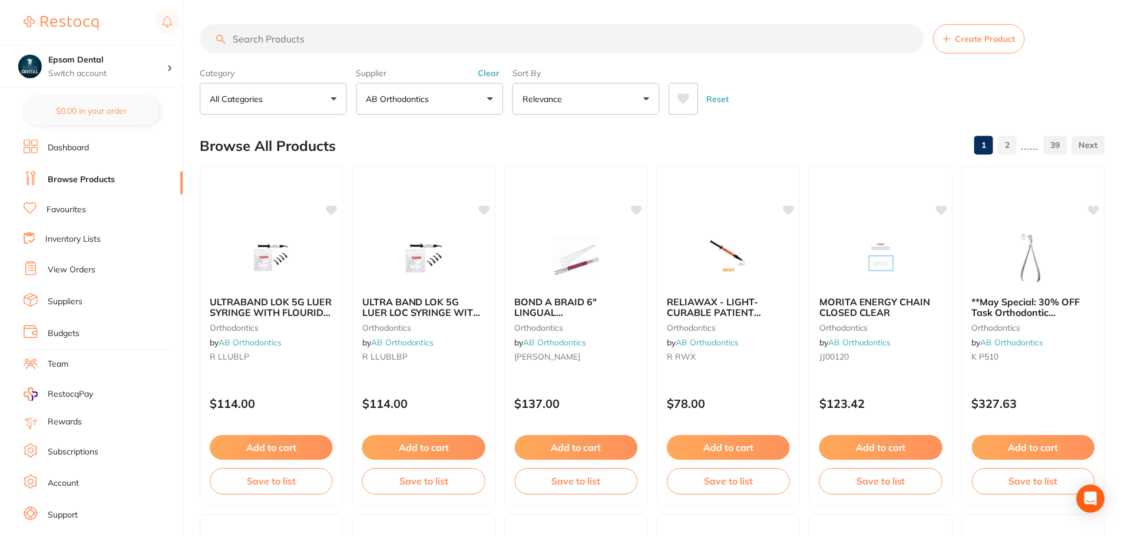
scroll to position [9, 0]
